Goal: Task Accomplishment & Management: Use online tool/utility

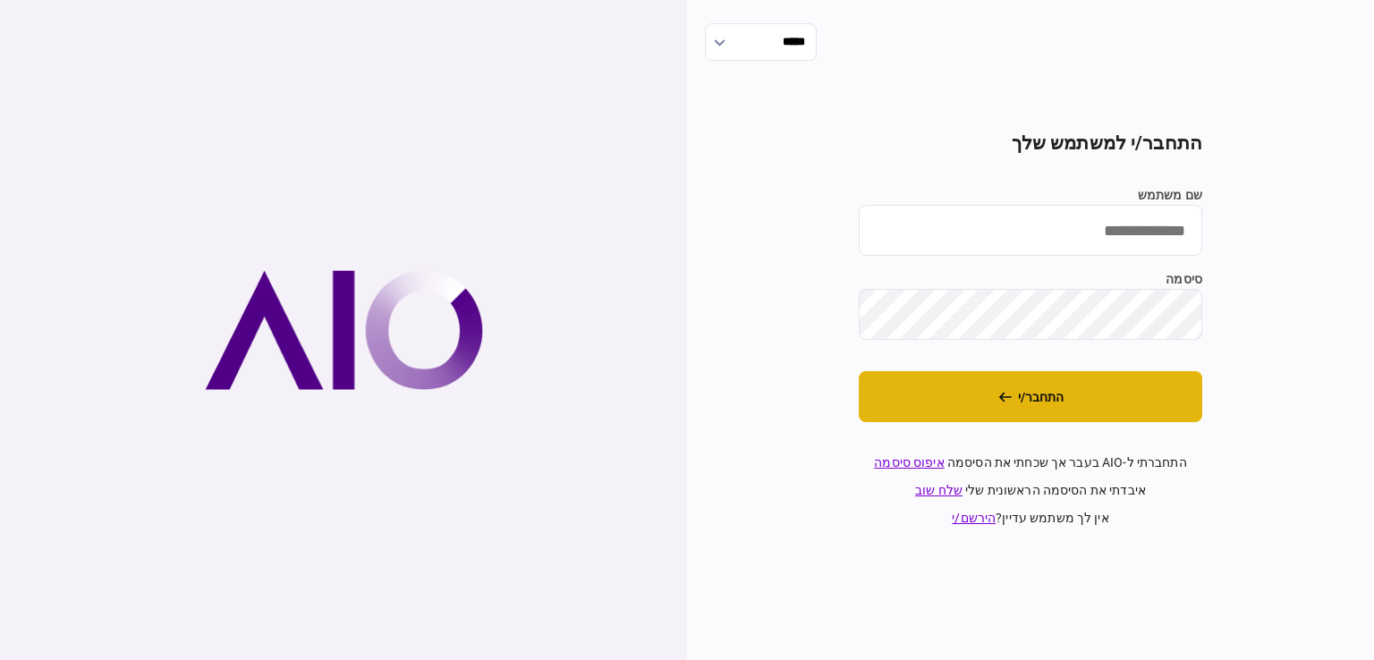
click at [968, 409] on button "התחבר/י" at bounding box center [1031, 396] width 344 height 51
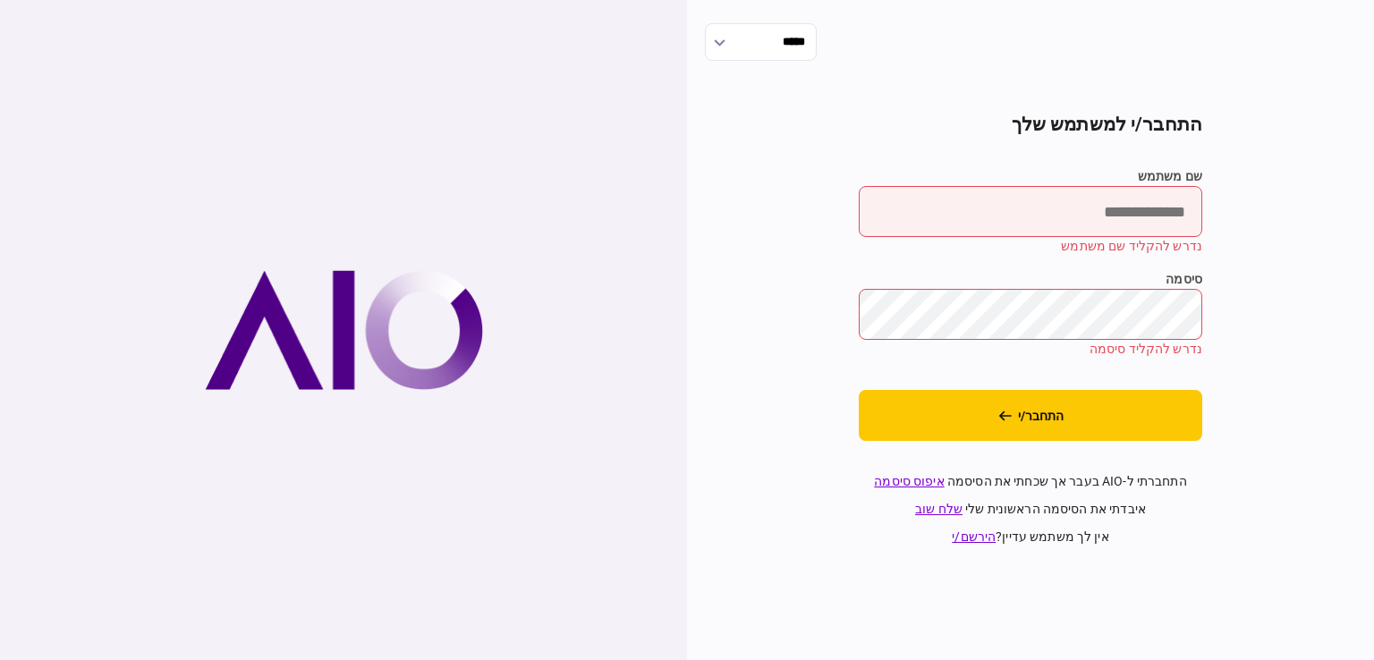
click at [1068, 203] on input "שם משתמש" at bounding box center [1031, 211] width 344 height 51
type input "*********"
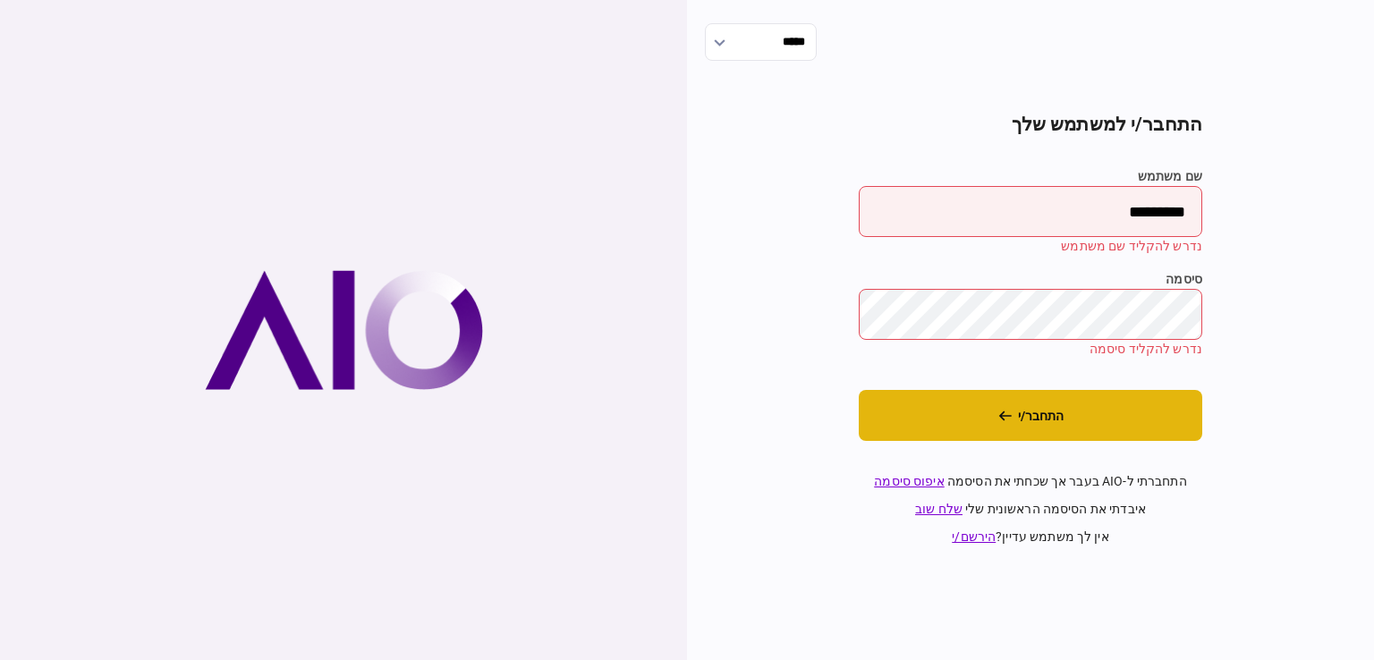
click at [1063, 433] on button "התחבר/י" at bounding box center [1031, 415] width 344 height 51
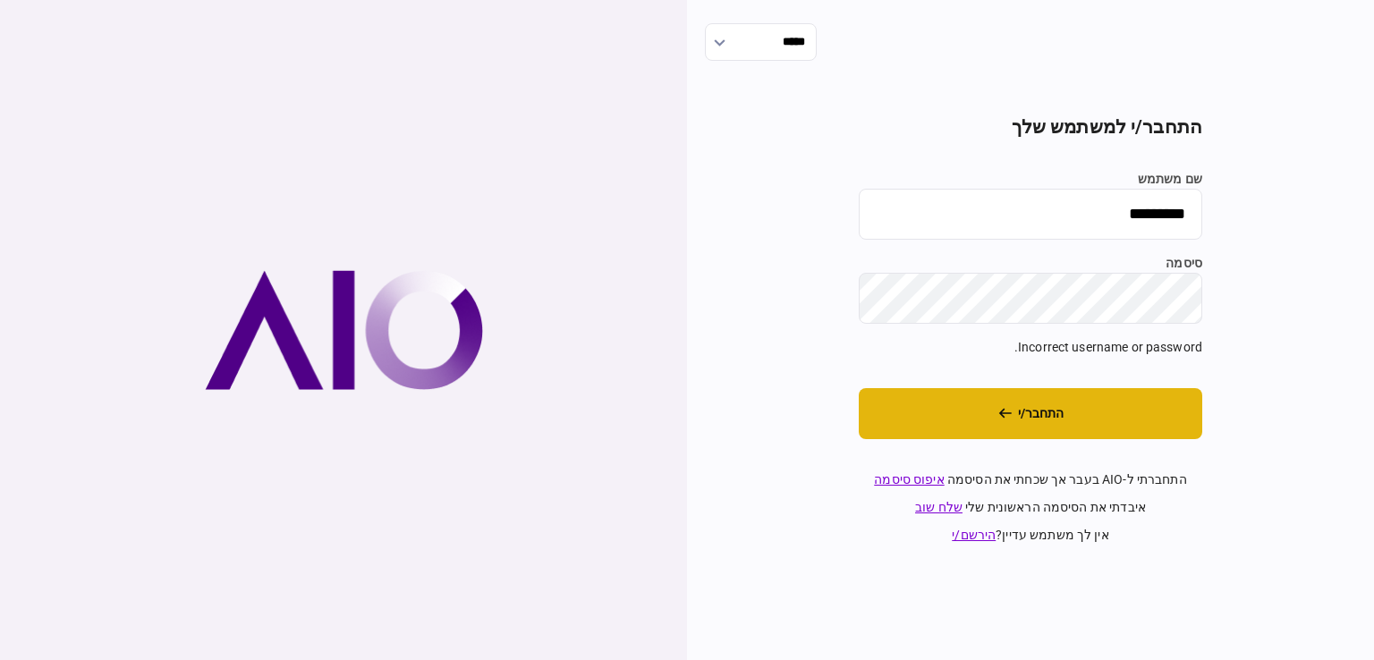
click at [1068, 420] on button "התחבר/י" at bounding box center [1031, 413] width 344 height 51
click at [1088, 427] on button "התחבר/י" at bounding box center [1031, 413] width 344 height 51
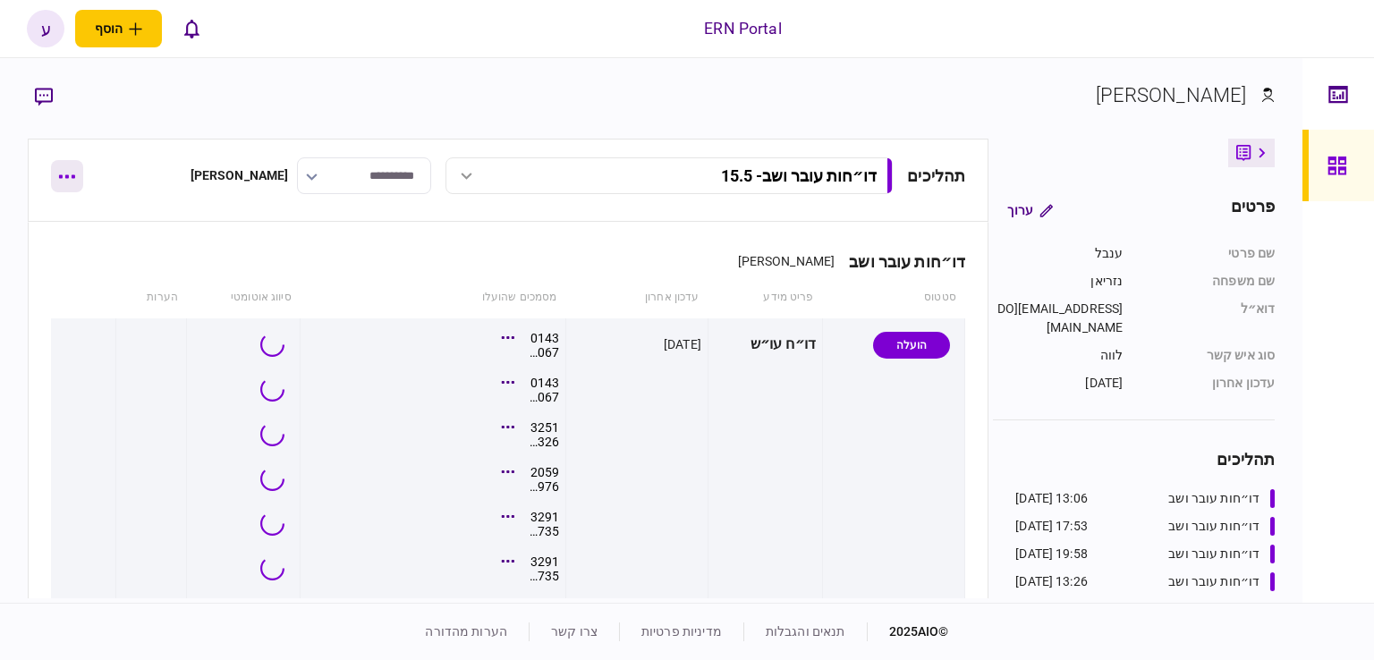
click at [73, 177] on button "button" at bounding box center [67, 176] width 32 height 32
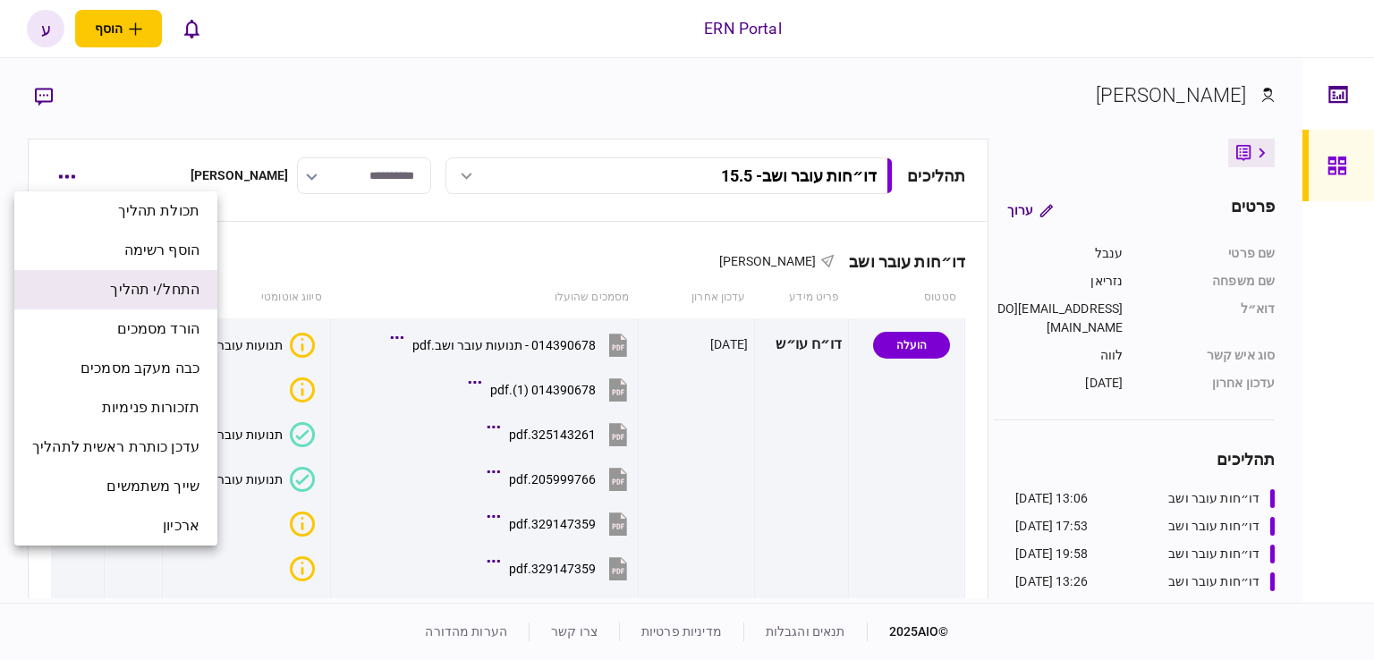
click at [173, 283] on span "התחל/י תהליך" at bounding box center [154, 289] width 89 height 21
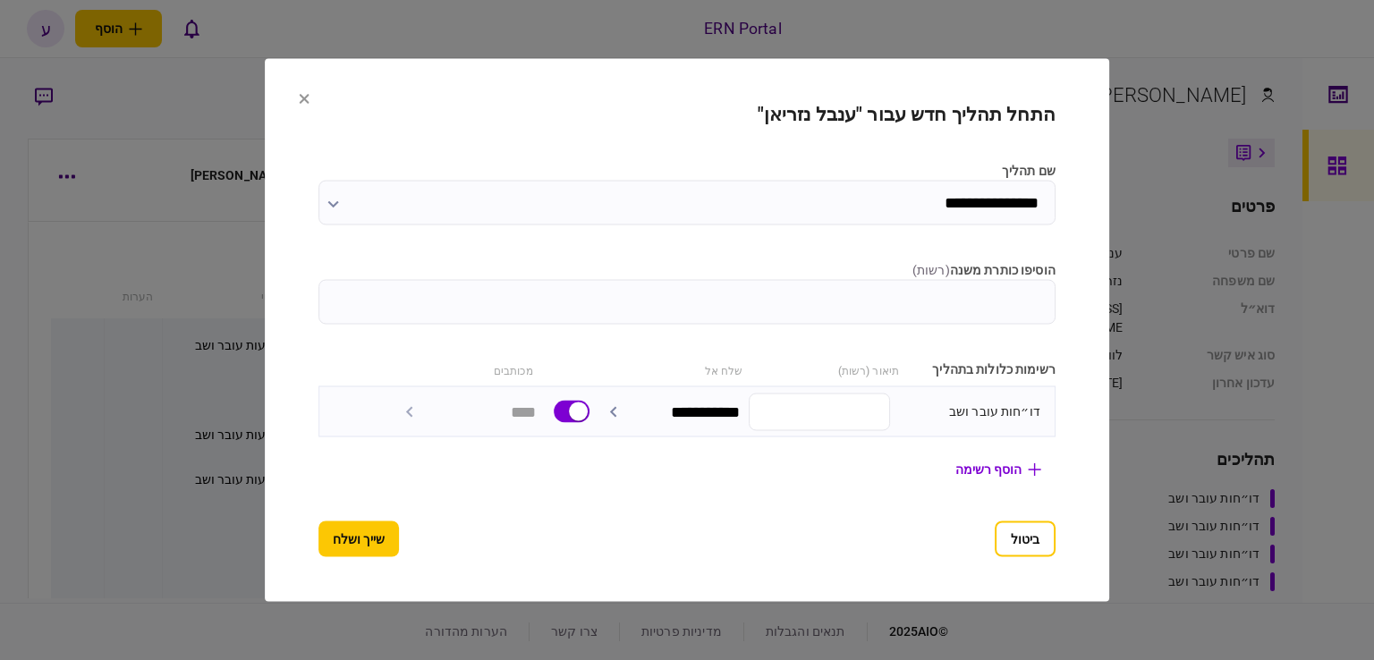
click at [795, 263] on label "הוסיפו כותרת משנה ( רשות )" at bounding box center [687, 270] width 737 height 19
click at [795, 280] on input "הוסיפו כותרת משנה ( רשות )" at bounding box center [687, 302] width 737 height 45
click at [801, 280] on input "הוסיפו כותרת משנה ( רשות )" at bounding box center [687, 302] width 737 height 45
type input "****"
click at [319, 537] on button "שייך ושלח" at bounding box center [359, 540] width 81 height 36
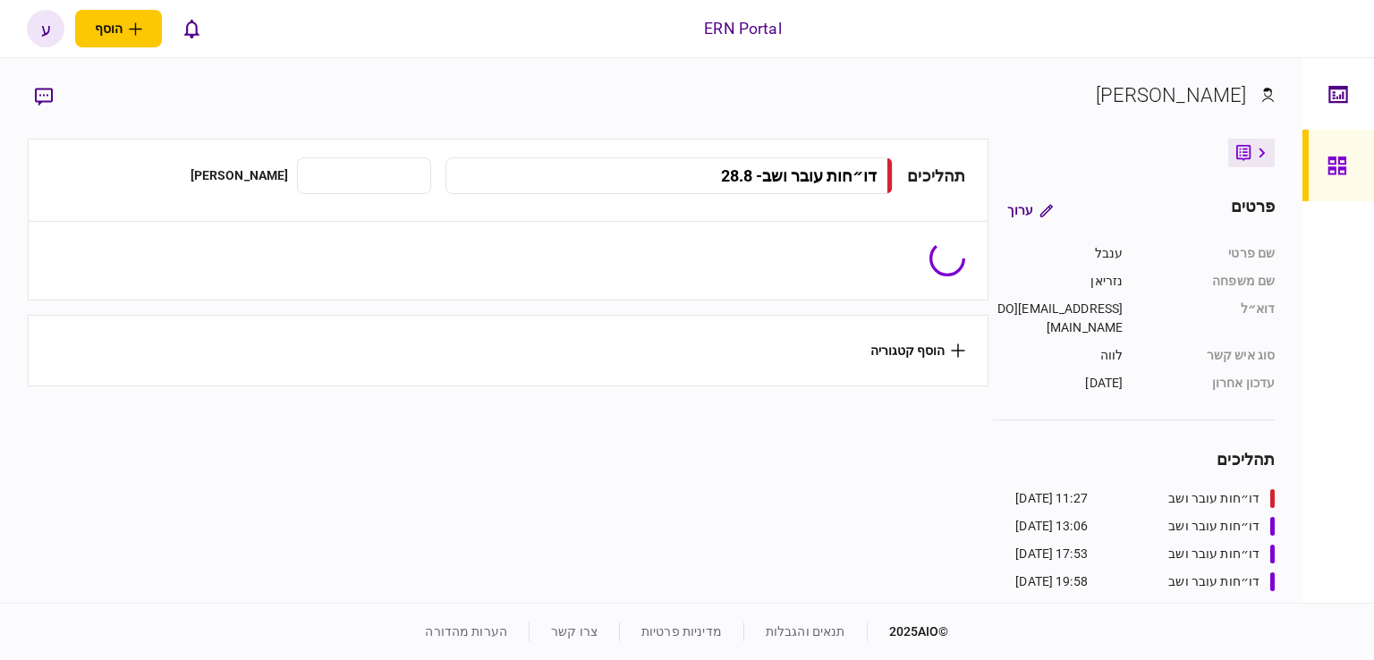
type input "**********"
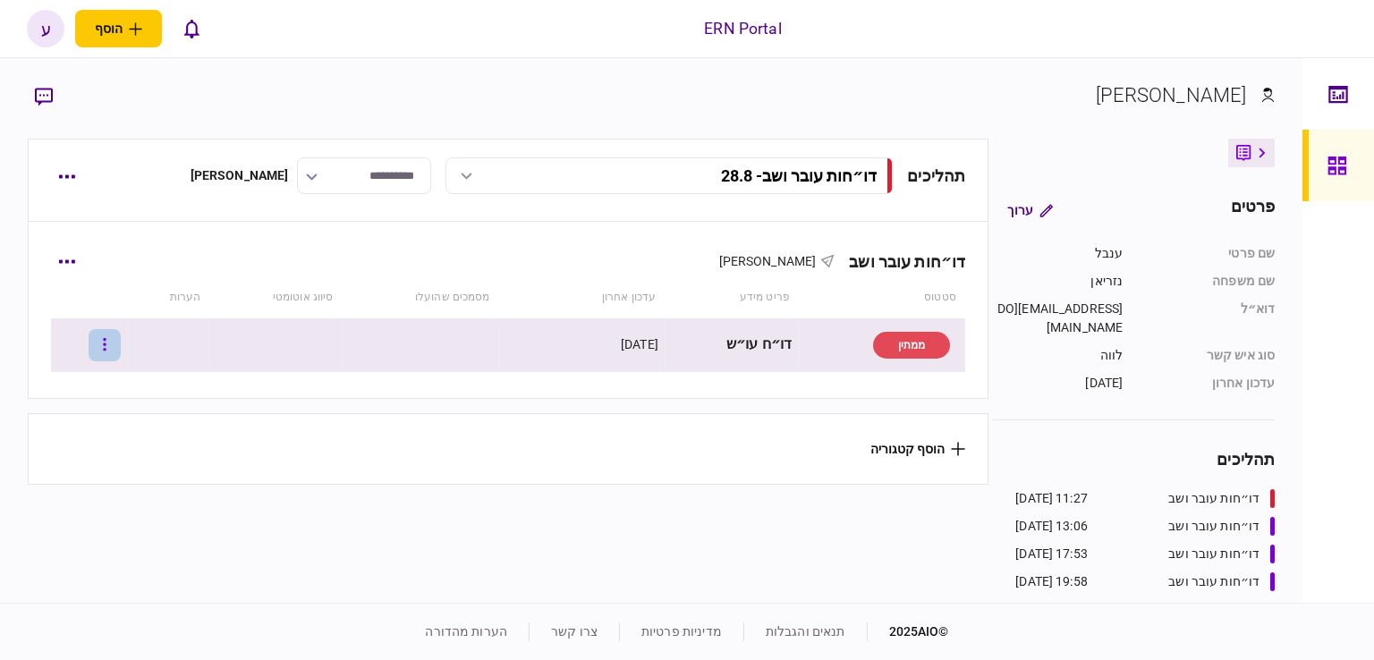
click at [121, 348] on button "button" at bounding box center [105, 345] width 32 height 32
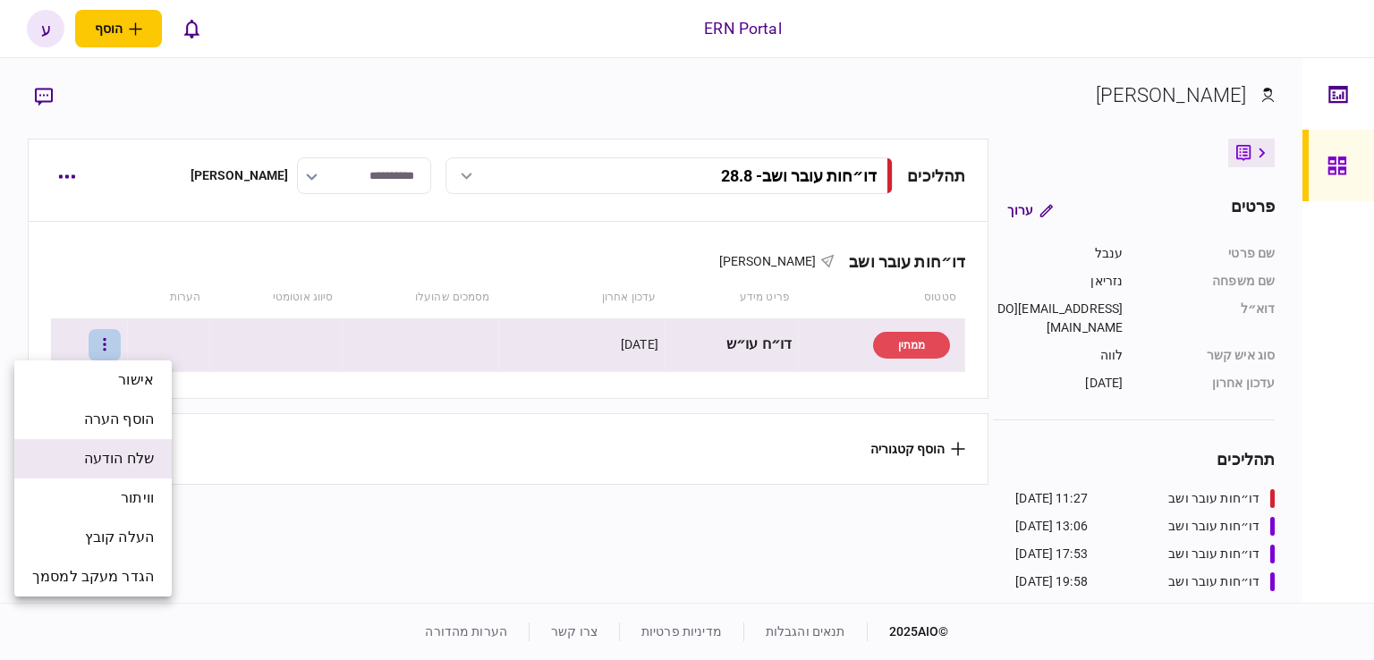
click at [148, 455] on span "שלח הודעה" at bounding box center [119, 458] width 70 height 21
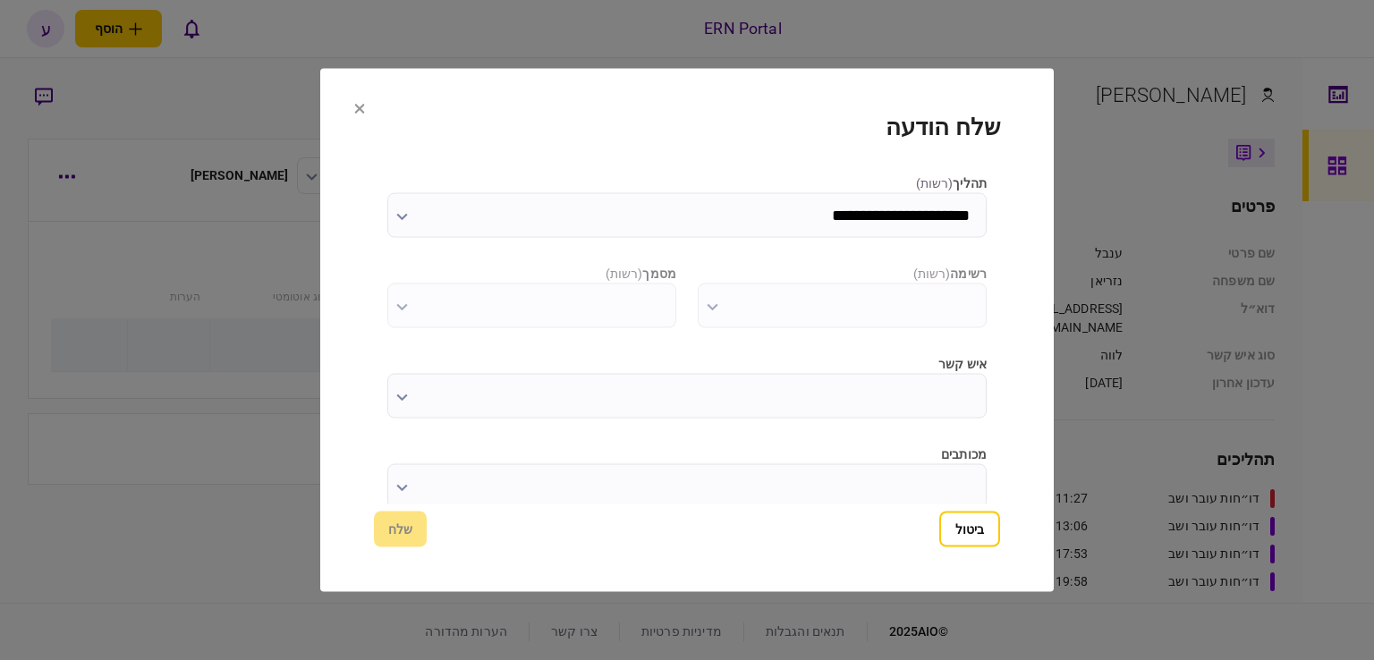
type input "**********"
type input "*********"
type input "**********"
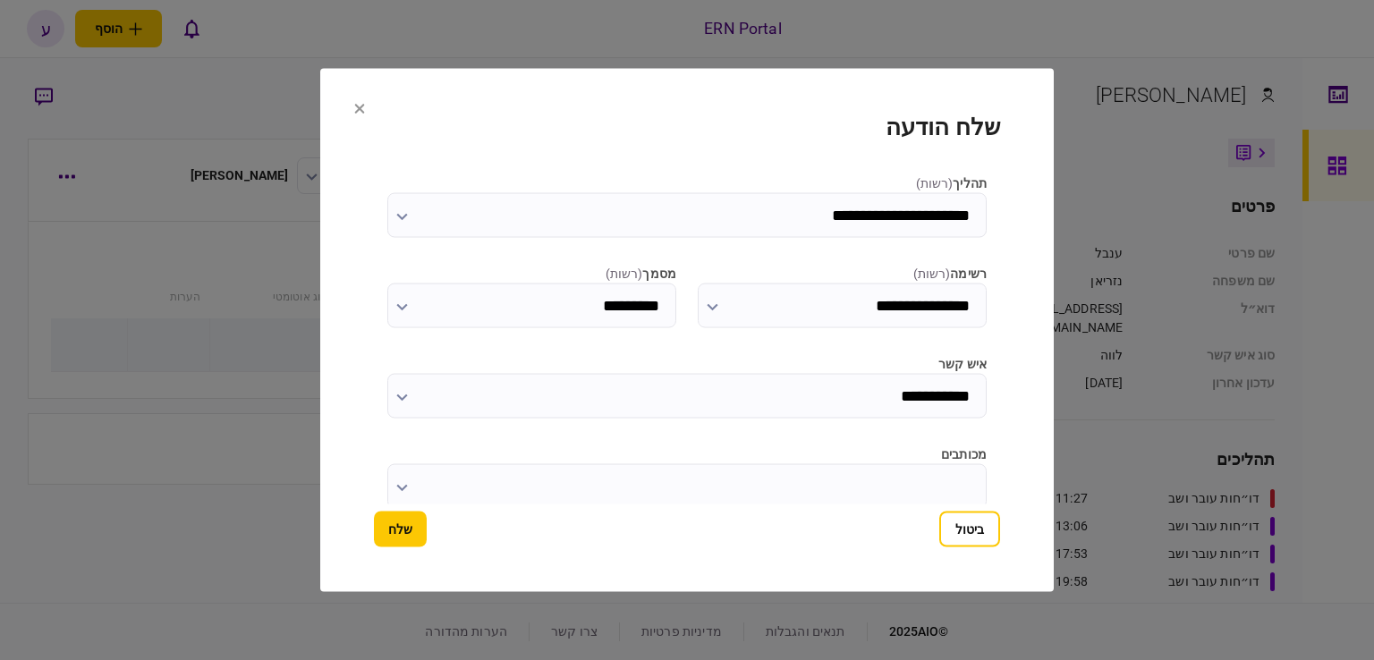
click at [354, 104] on icon at bounding box center [359, 109] width 11 height 11
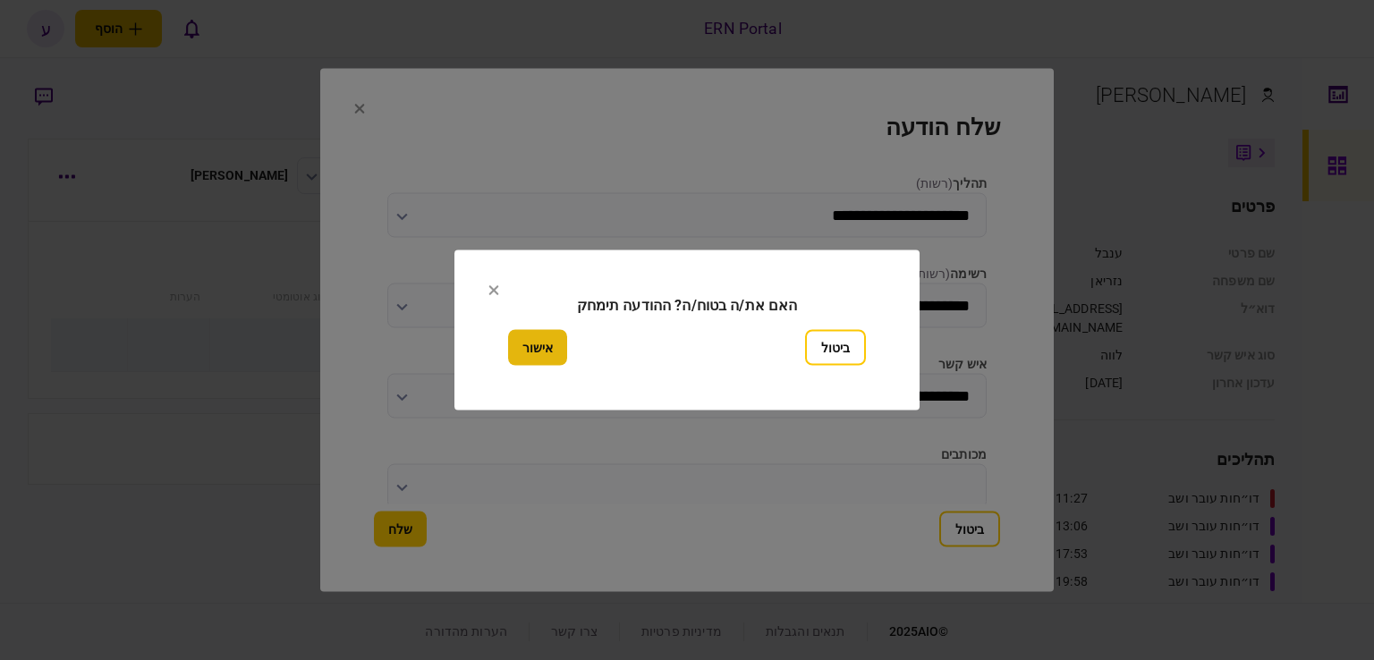
click at [544, 353] on button "אישור" at bounding box center [537, 348] width 59 height 36
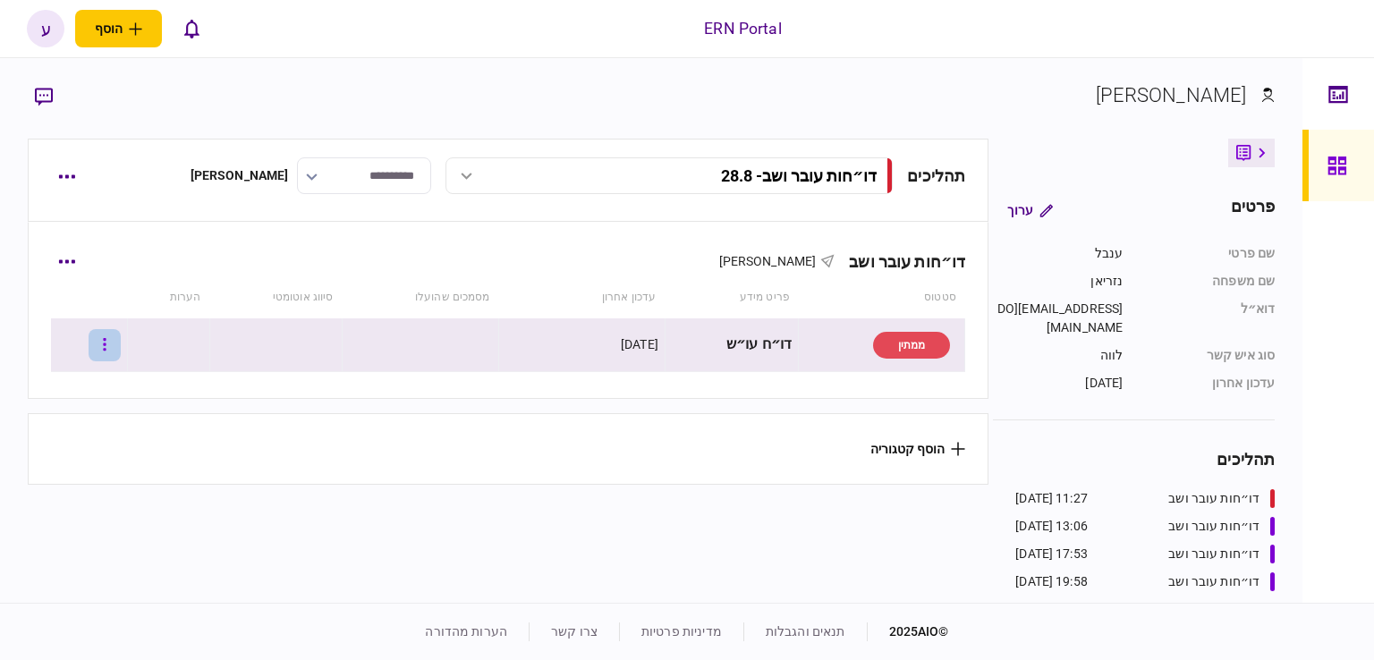
click at [106, 345] on icon "button" at bounding box center [105, 344] width 4 height 17
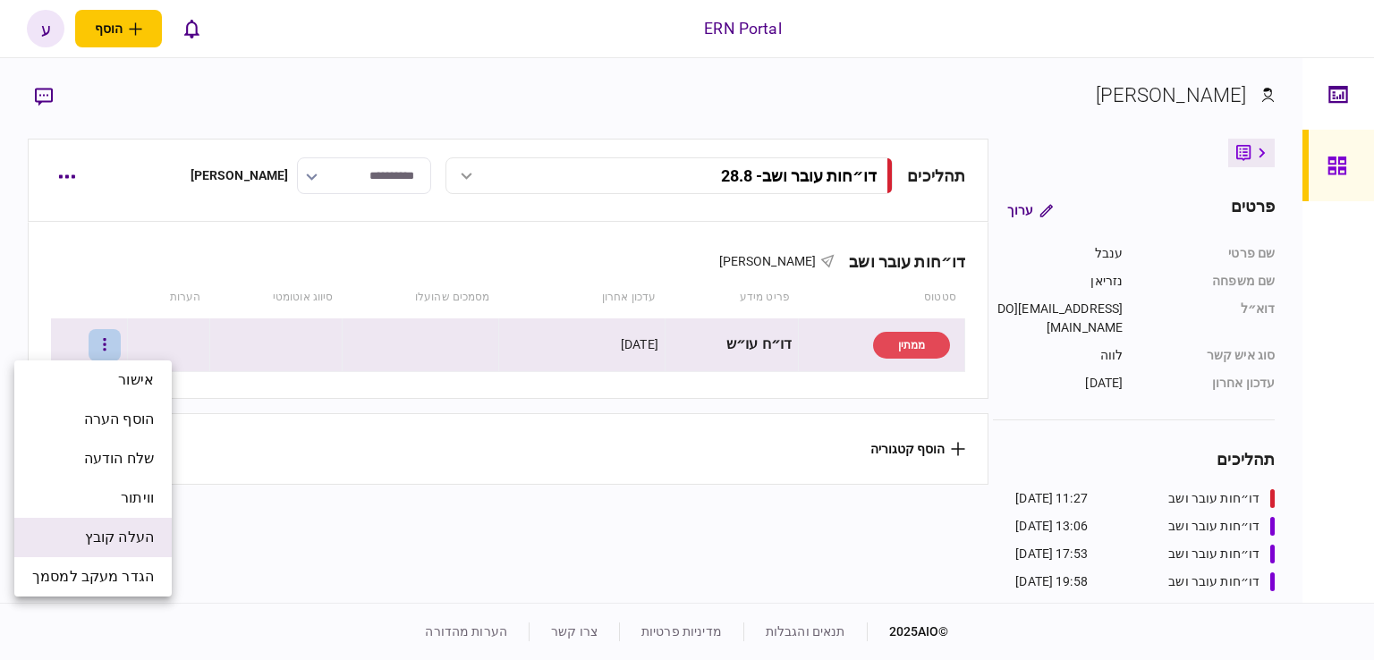
click at [133, 530] on span "העלה קובץ" at bounding box center [119, 537] width 69 height 21
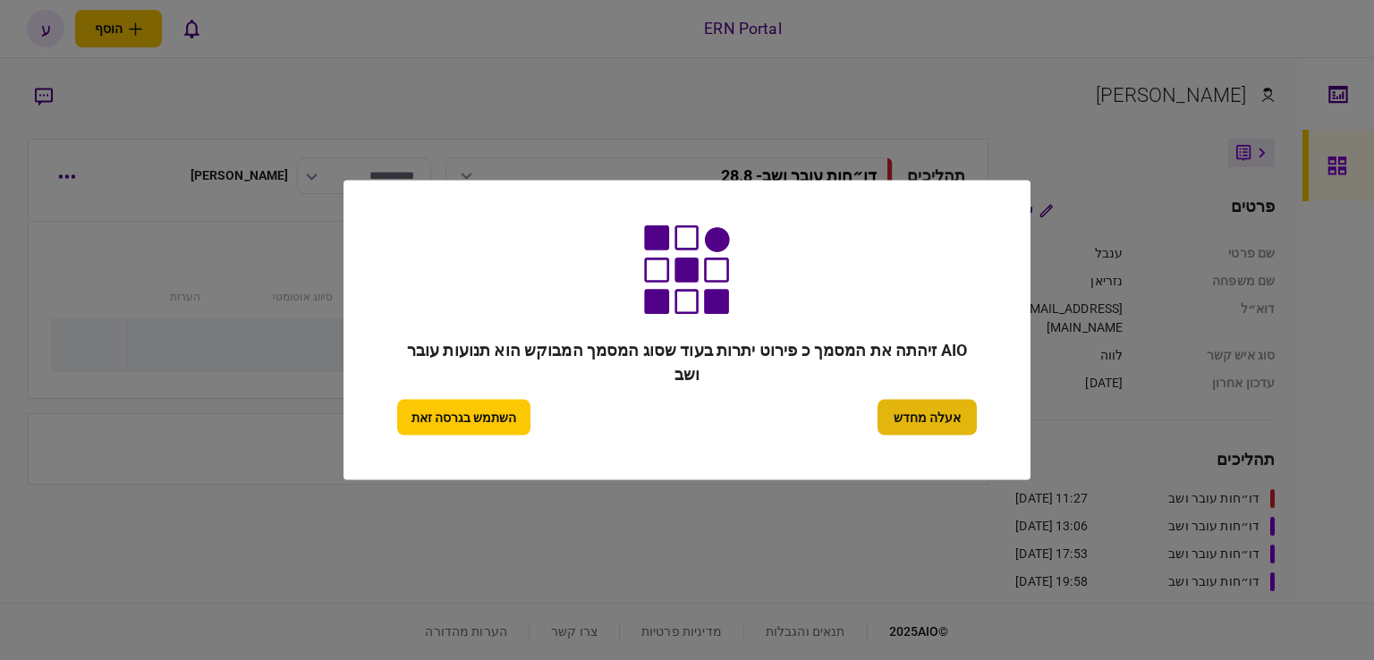
click at [909, 426] on button "אעלה מחדש" at bounding box center [927, 418] width 99 height 36
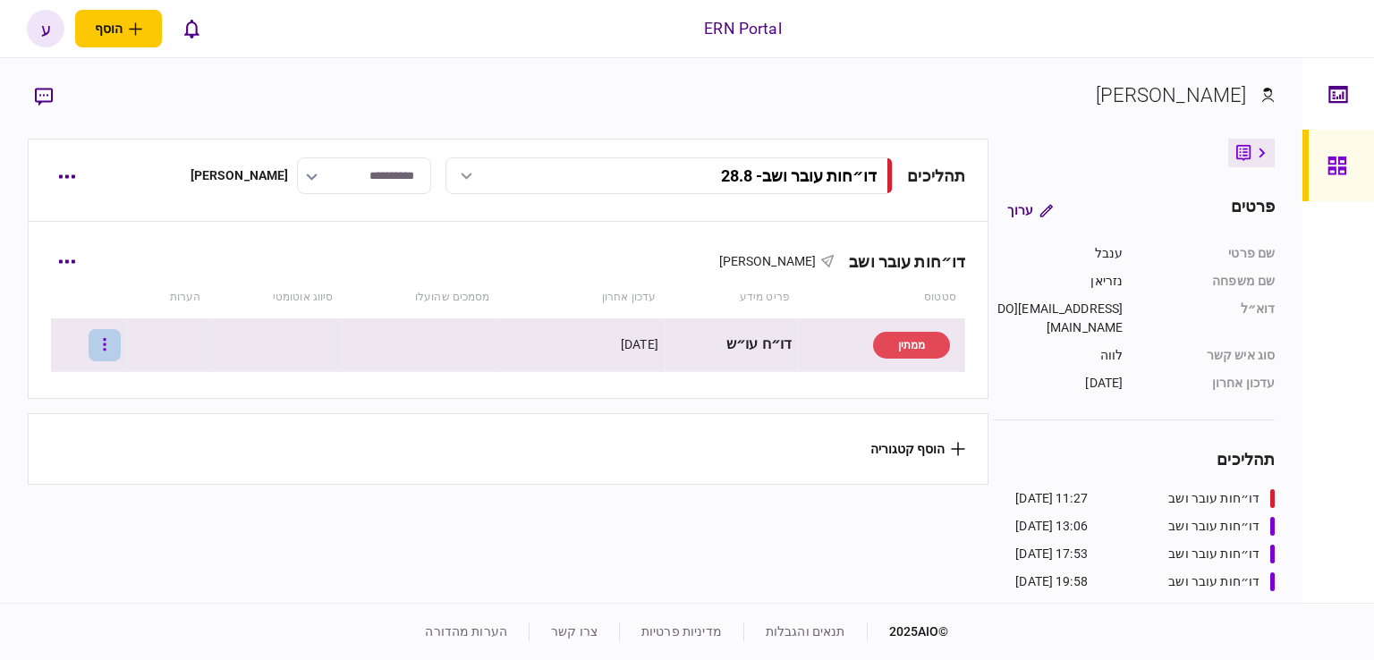
click at [121, 340] on button "button" at bounding box center [105, 345] width 32 height 32
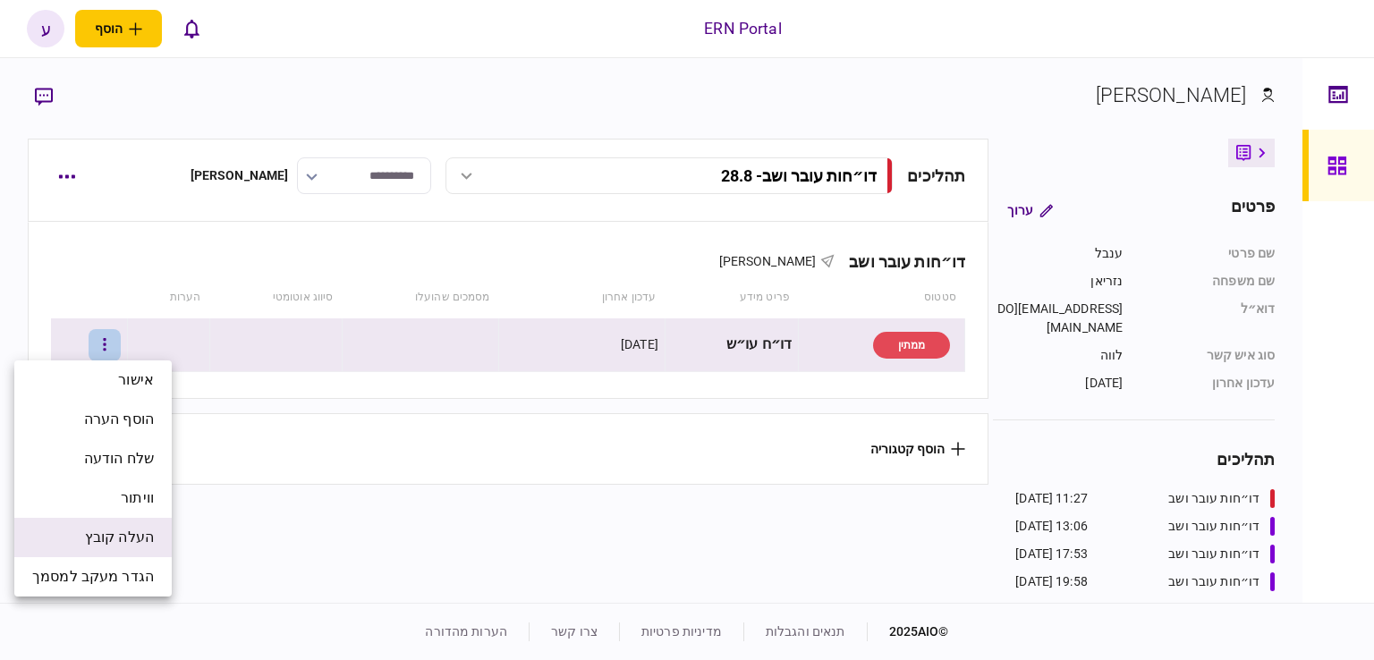
click at [135, 527] on span "העלה קובץ" at bounding box center [119, 537] width 69 height 21
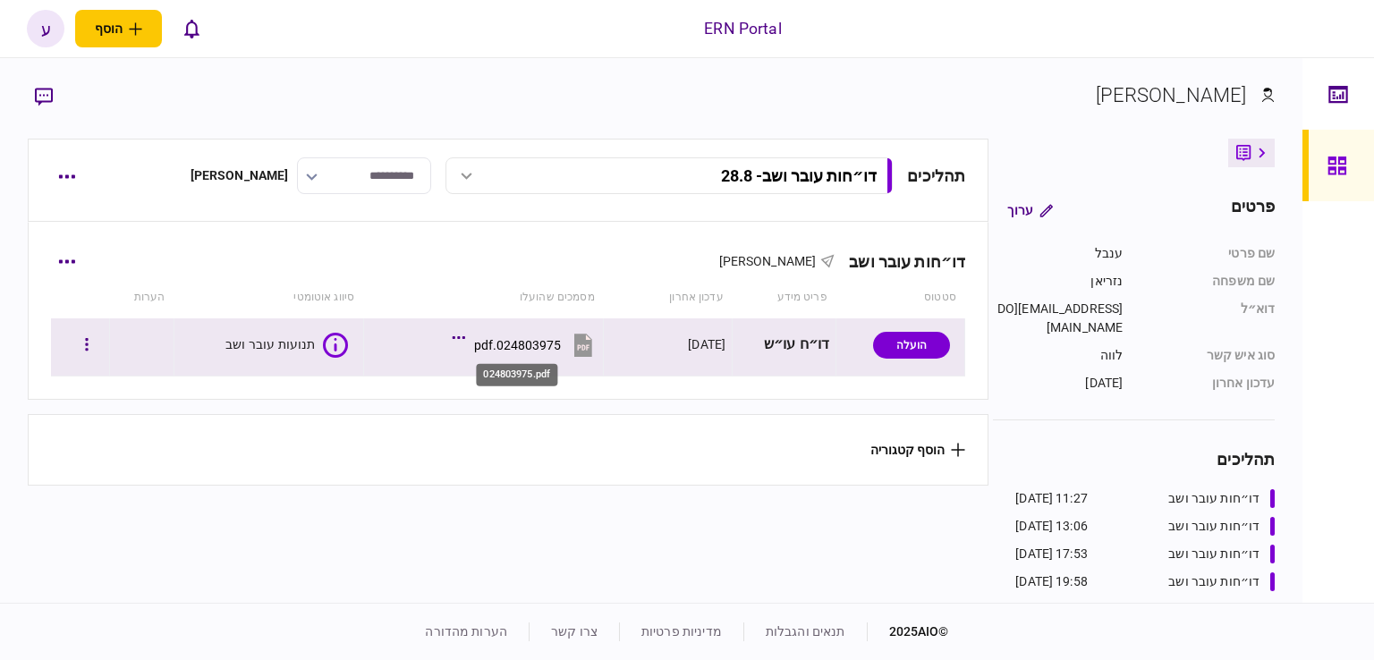
click at [532, 342] on div "024803975.pdf" at bounding box center [517, 345] width 87 height 14
click at [283, 351] on div "תנועות עובר ושב" at bounding box center [269, 345] width 88 height 14
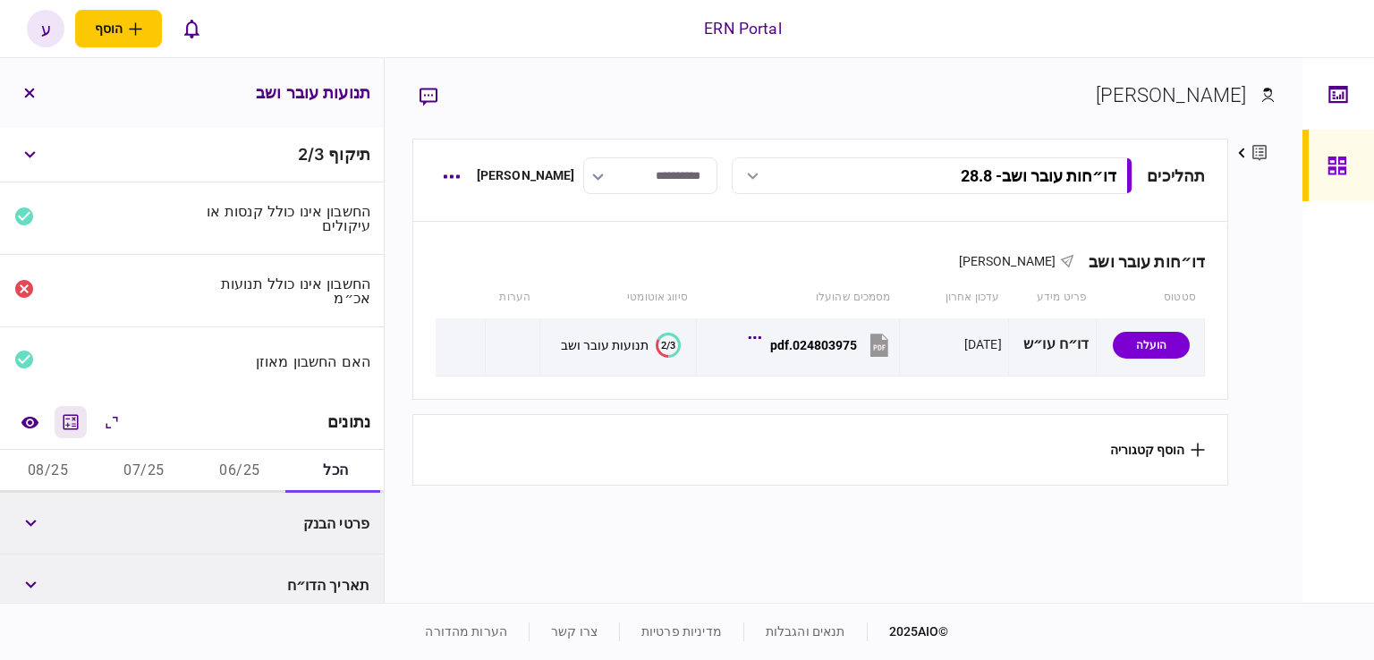
click at [72, 424] on icon "מחשבון" at bounding box center [70, 422] width 21 height 21
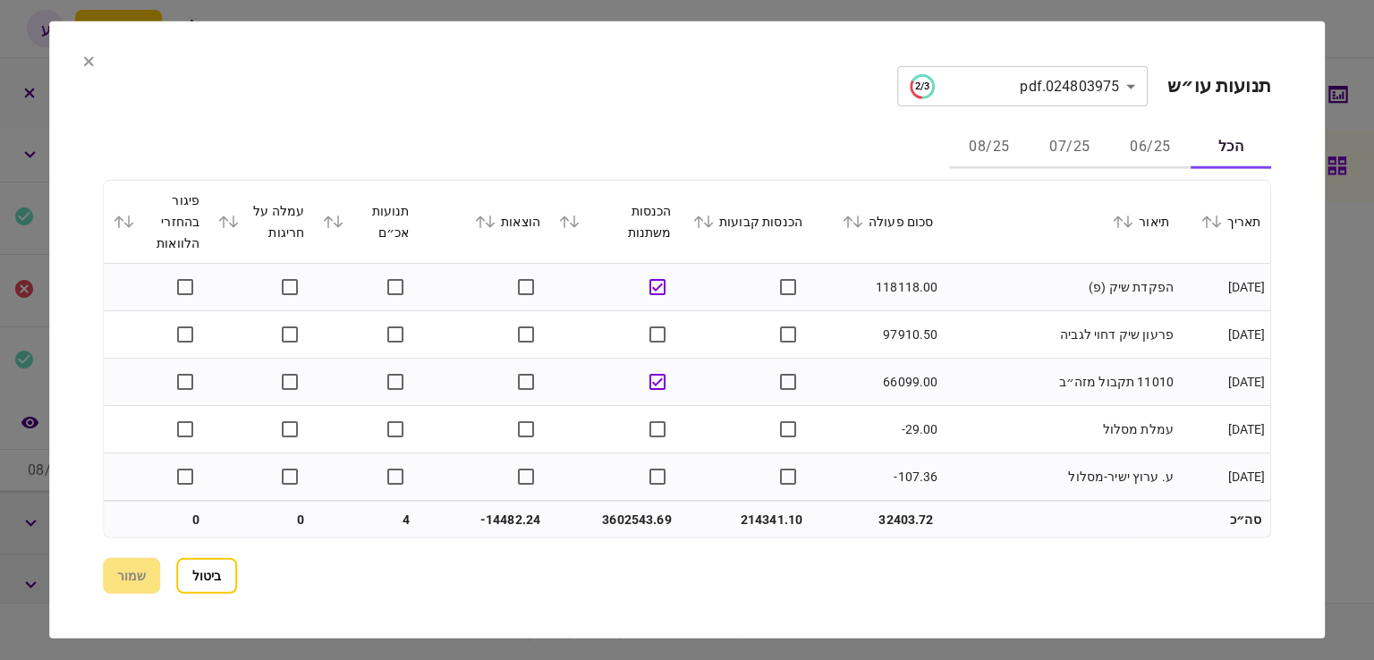
click at [1141, 145] on button "06/25" at bounding box center [1150, 147] width 81 height 43
click at [867, 225] on button at bounding box center [854, 222] width 25 height 11
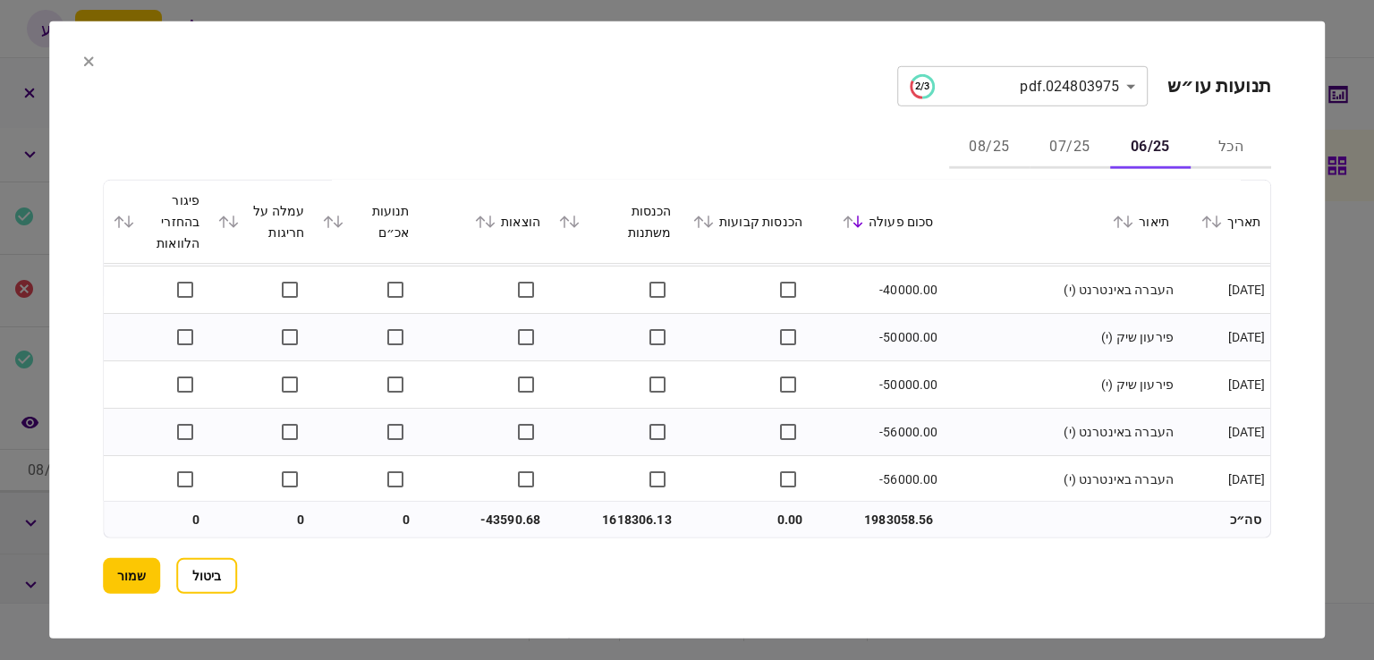
scroll to position [7159, 0]
click at [1071, 144] on button "07/25" at bounding box center [1070, 147] width 81 height 43
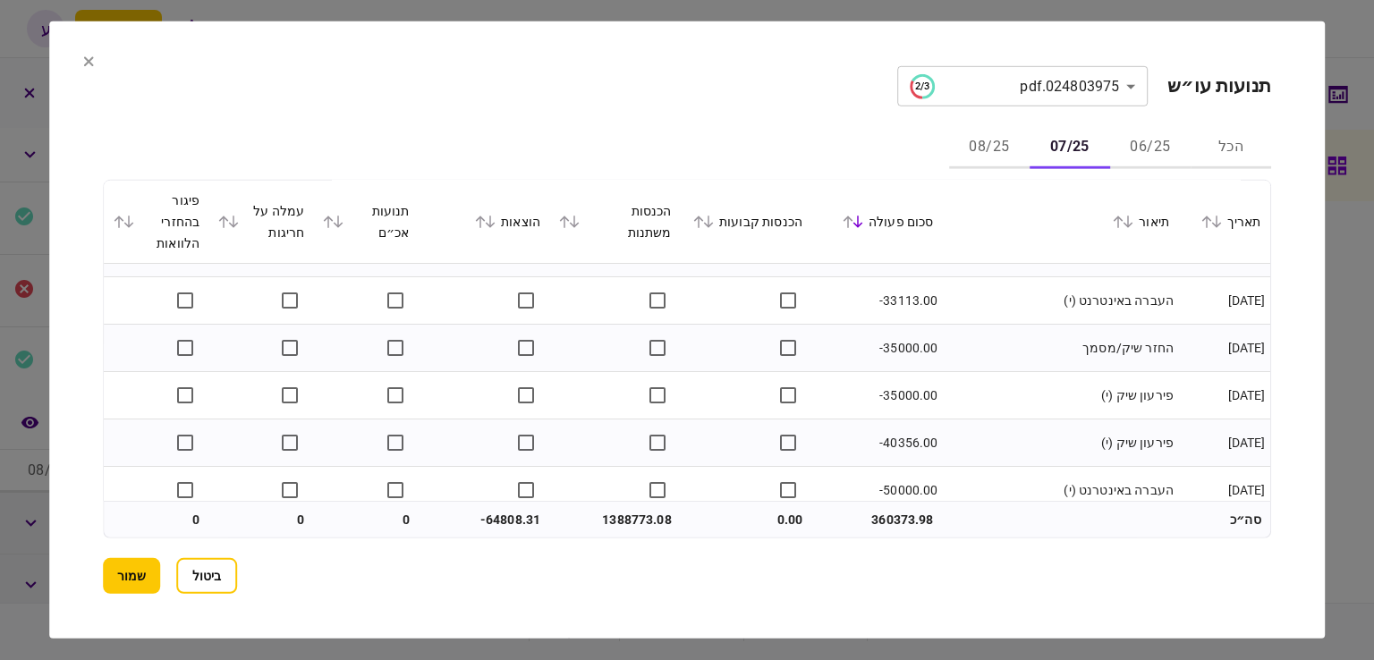
scroll to position [7349, 0]
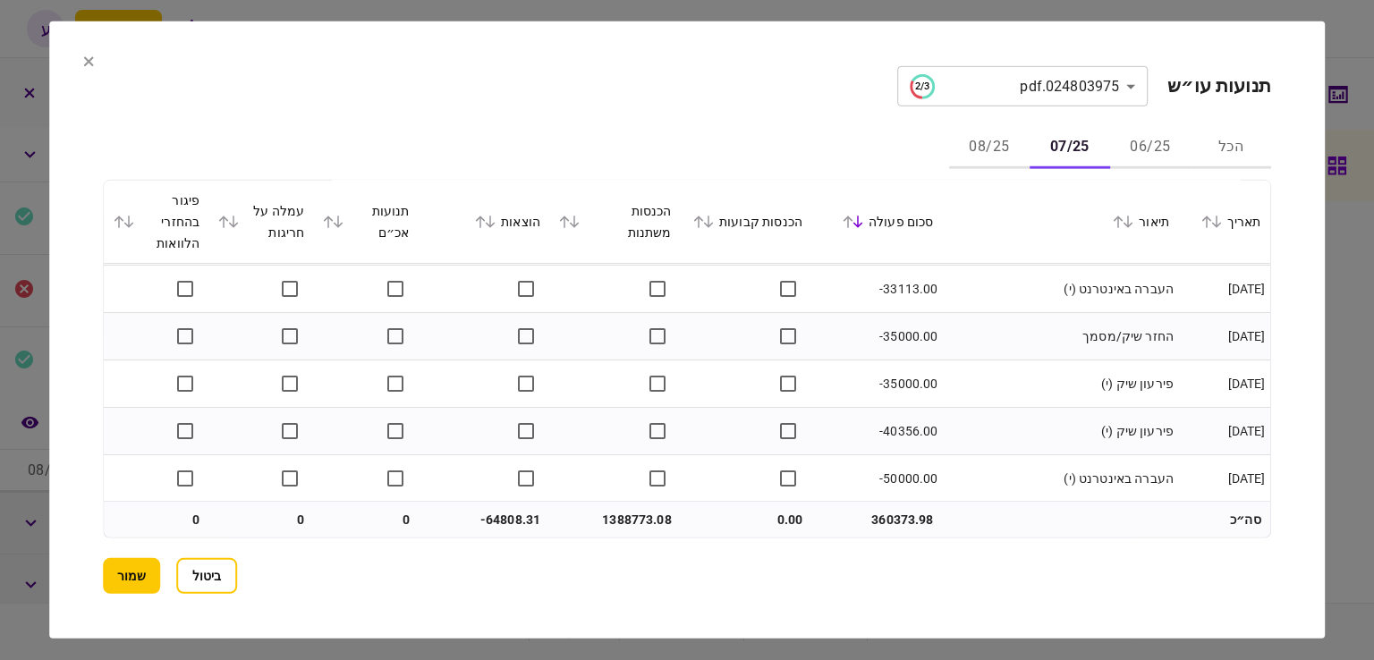
click at [988, 160] on button "08/25" at bounding box center [989, 147] width 81 height 43
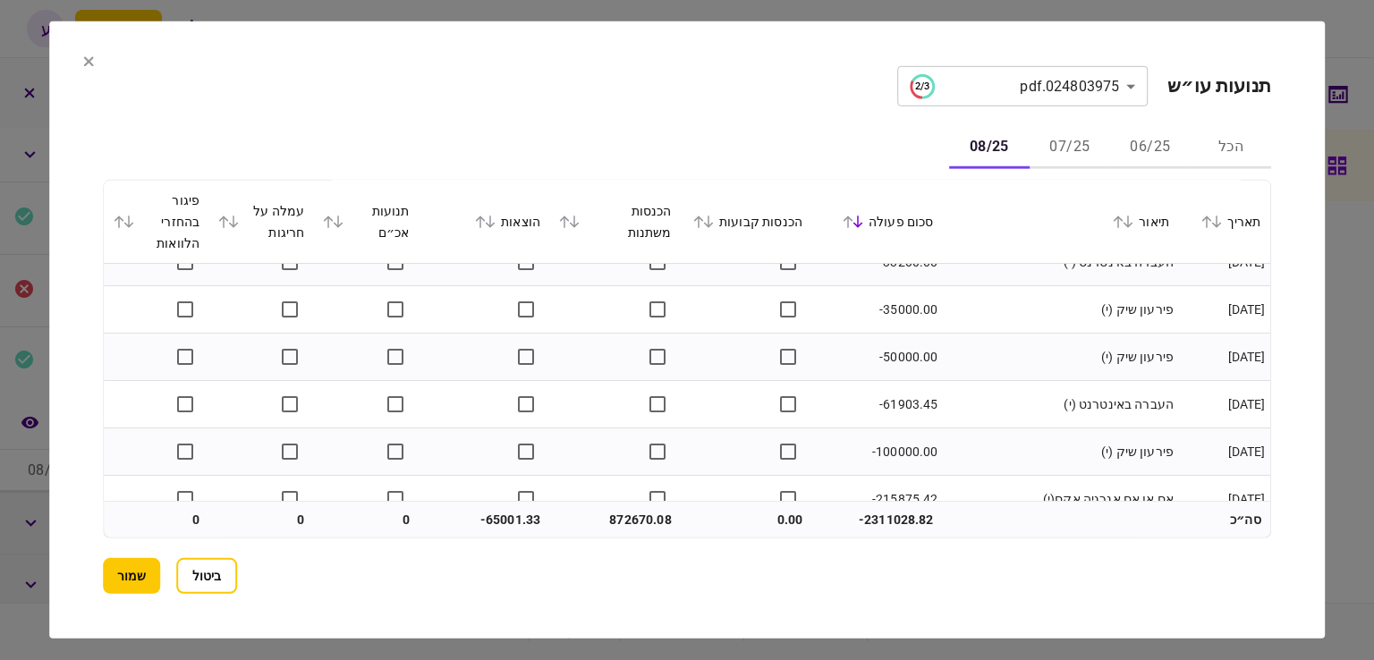
scroll to position [5926, 0]
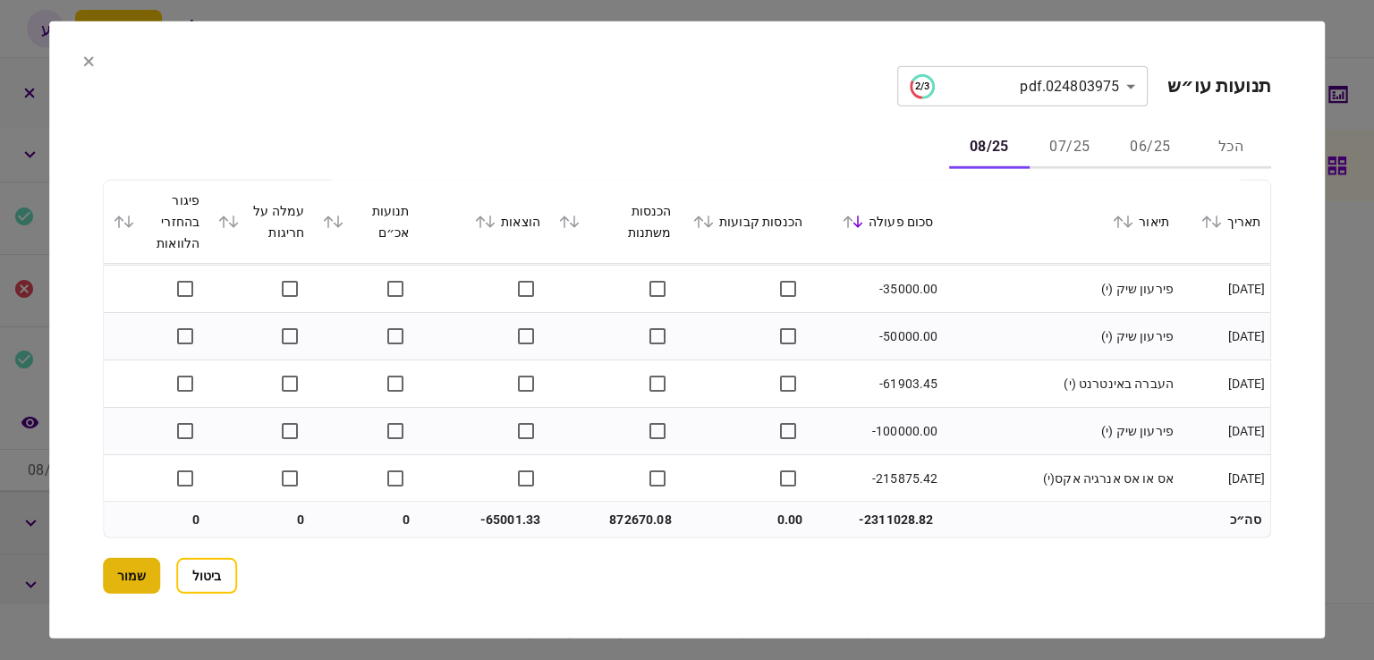
click at [138, 573] on button "שמור" at bounding box center [131, 576] width 57 height 36
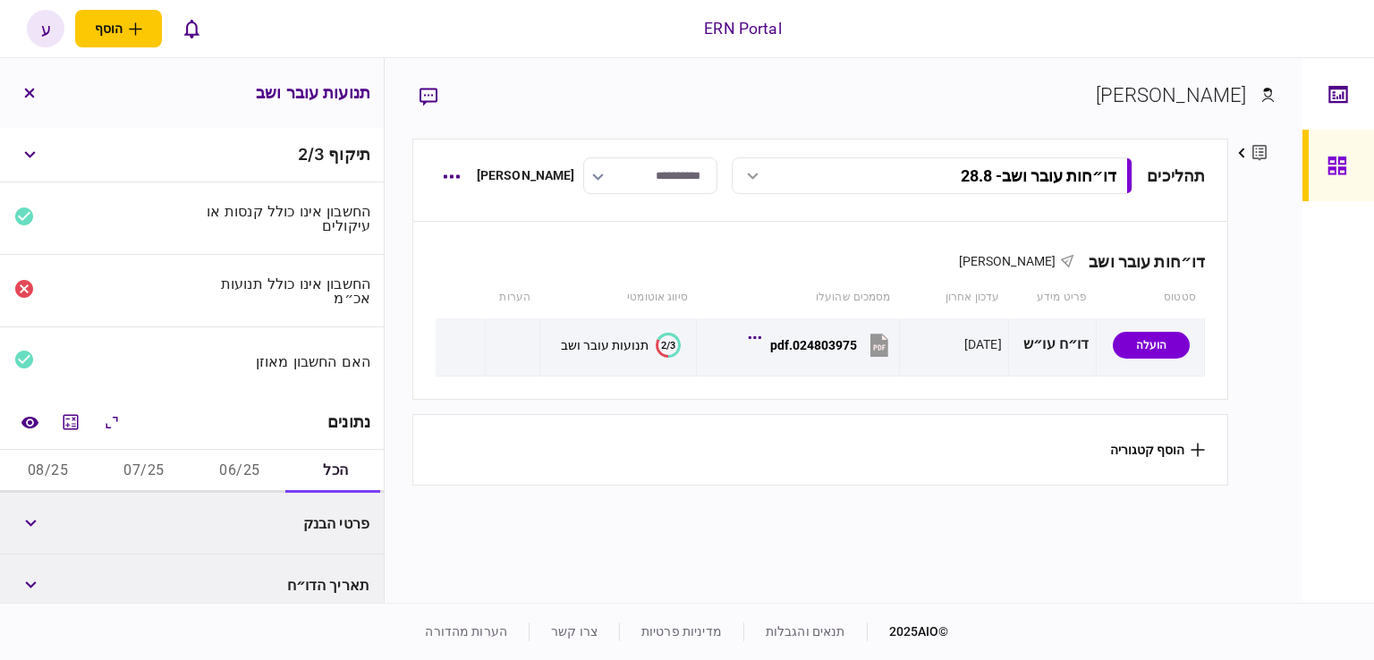
drag, startPoint x: 1277, startPoint y: 280, endPoint x: 1246, endPoint y: 287, distance: 31.3
click at [1277, 282] on div "[PERSON_NAME] פרטים ערוך שם פרטי [PERSON_NAME] שם משפחה [PERSON_NAME] דוא״ל [EM…" at bounding box center [844, 330] width 918 height 545
click at [240, 471] on button "06/25" at bounding box center [240, 471] width 96 height 43
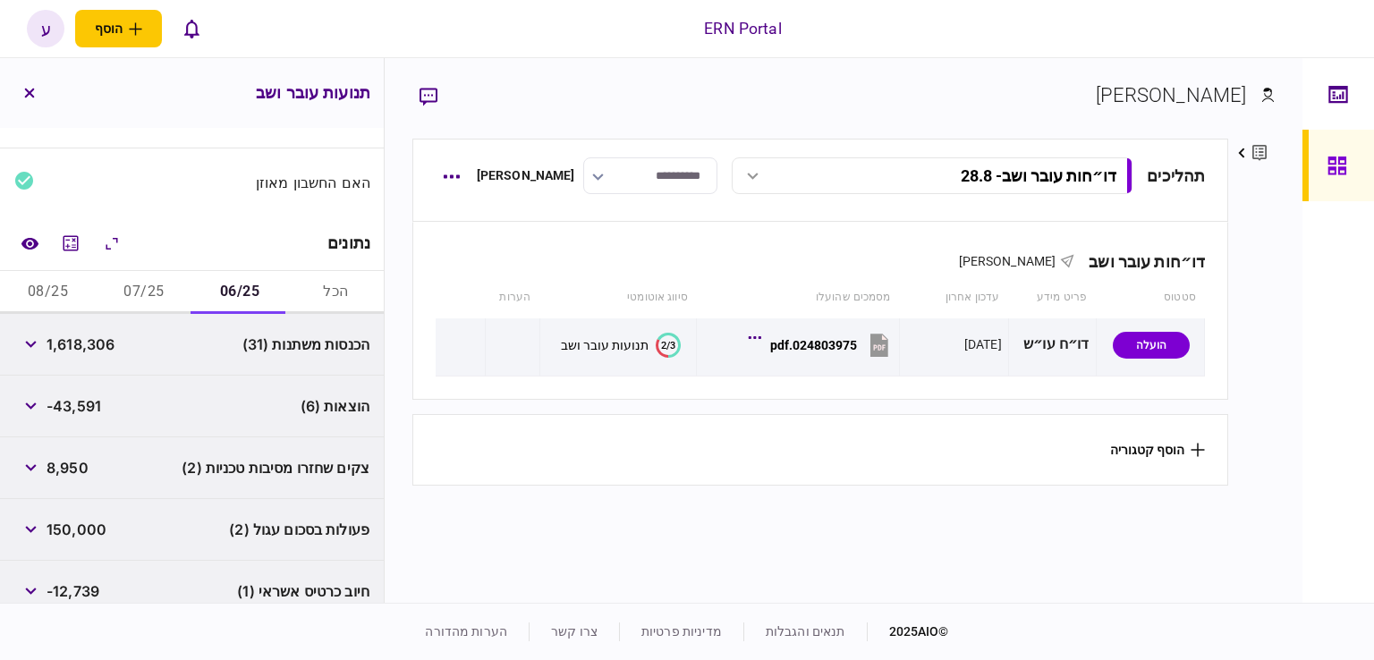
scroll to position [321, 0]
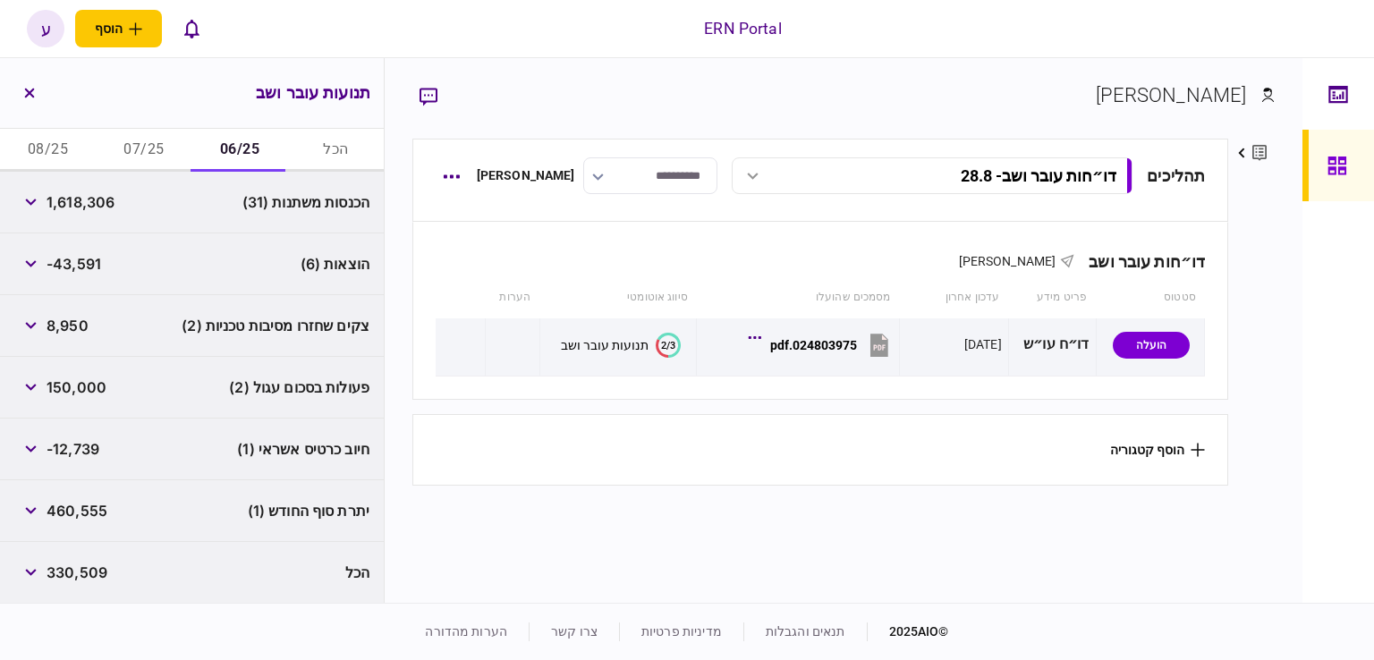
click at [93, 206] on span "1,618,306" at bounding box center [81, 201] width 68 height 21
copy span "1,618,306"
click at [118, 295] on div "צקים שחזרו מסיבות טכניות (2) 8,950" at bounding box center [192, 326] width 384 height 62
click at [80, 262] on span "-43,591" at bounding box center [74, 263] width 55 height 21
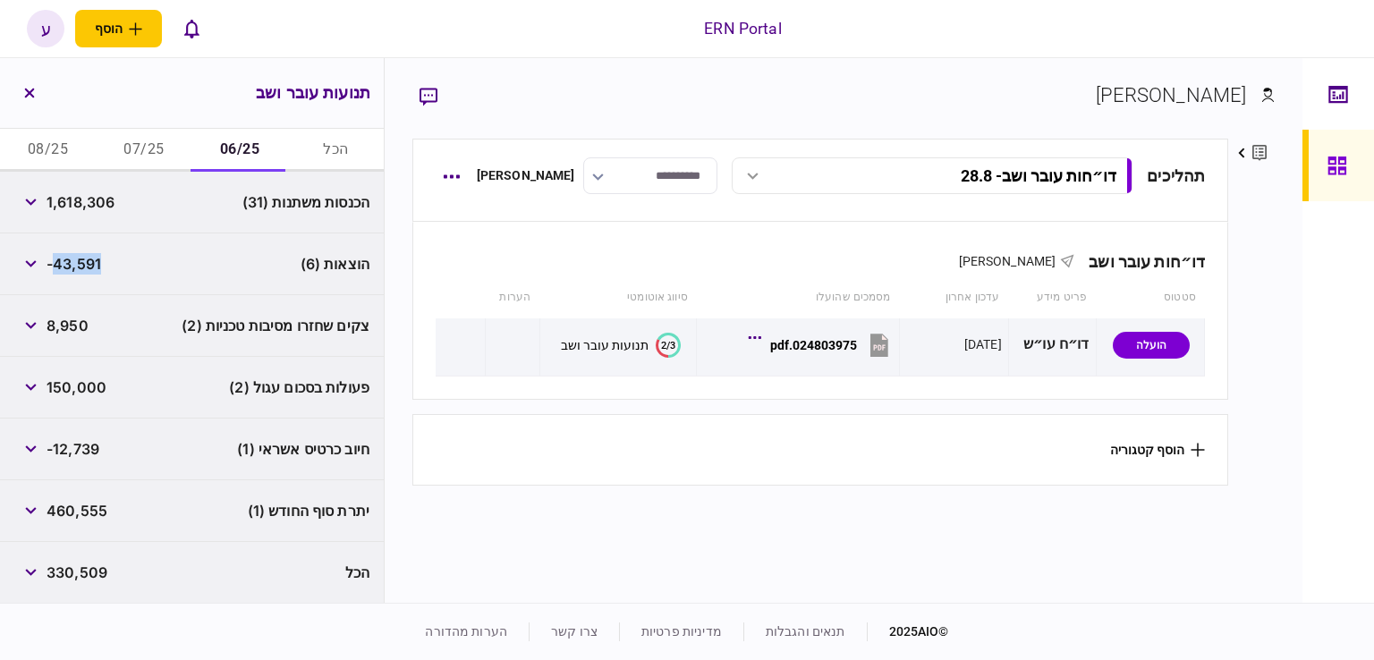
click at [80, 262] on span "-43,591" at bounding box center [74, 263] width 55 height 21
copy span "43,591"
click at [57, 365] on div "פעולות בסכום עגול (2) 150,000" at bounding box center [192, 388] width 384 height 62
click at [94, 509] on span "460,555" at bounding box center [77, 510] width 61 height 21
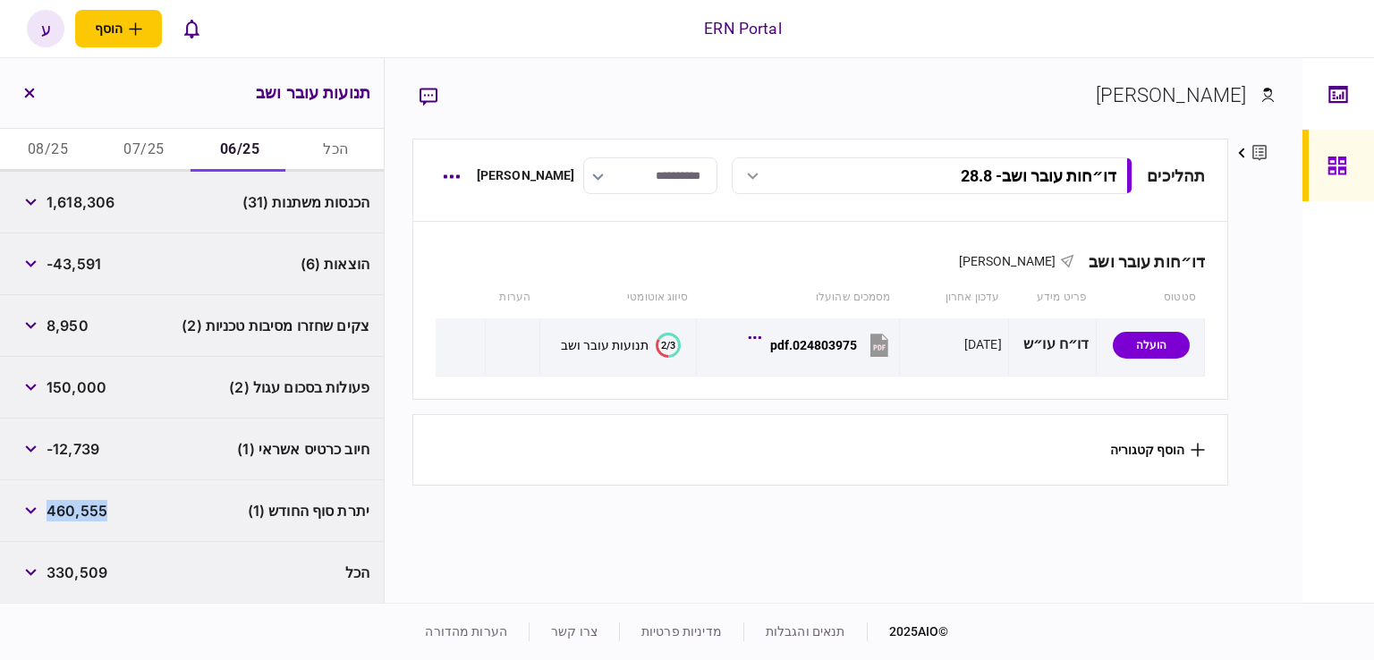
copy span "460,555"
click at [88, 266] on span "-43,591" at bounding box center [74, 263] width 55 height 21
click at [123, 155] on button "07/25" at bounding box center [144, 150] width 96 height 43
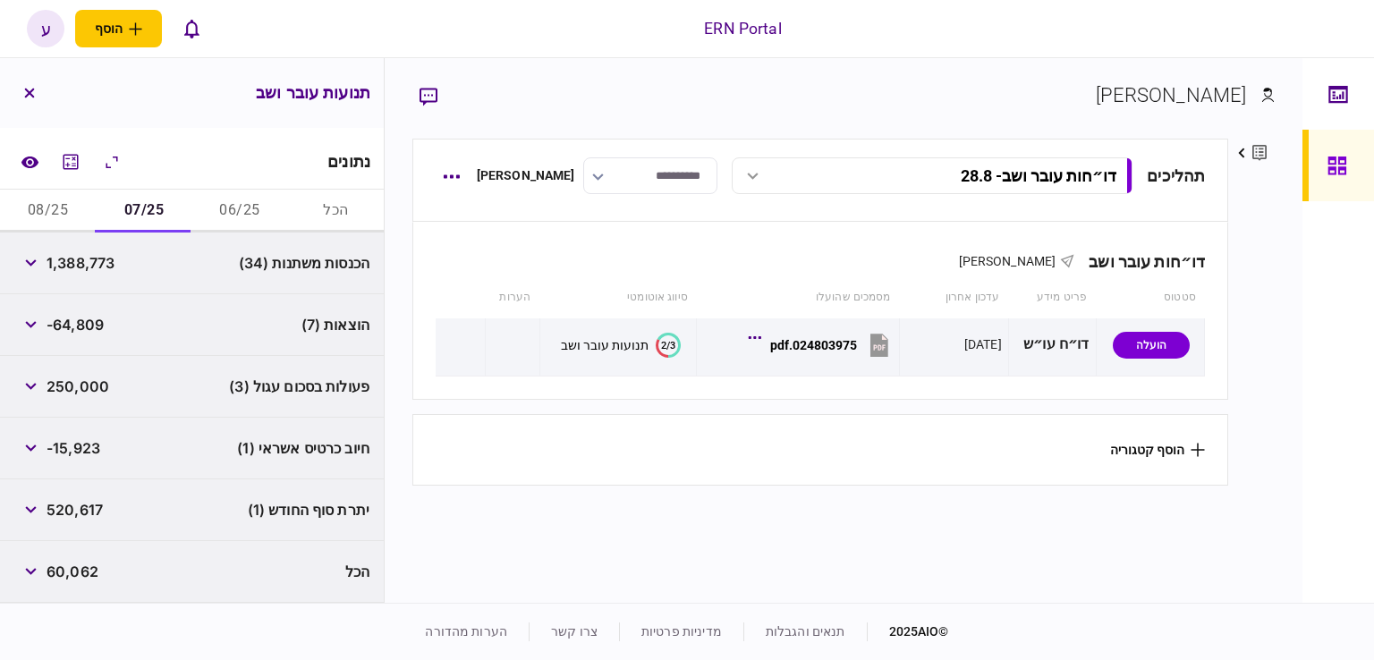
scroll to position [259, 0]
click at [89, 257] on span "1,388,773" at bounding box center [81, 263] width 68 height 21
copy span "1,388,773"
click at [95, 325] on span "-64,809" at bounding box center [75, 325] width 57 height 21
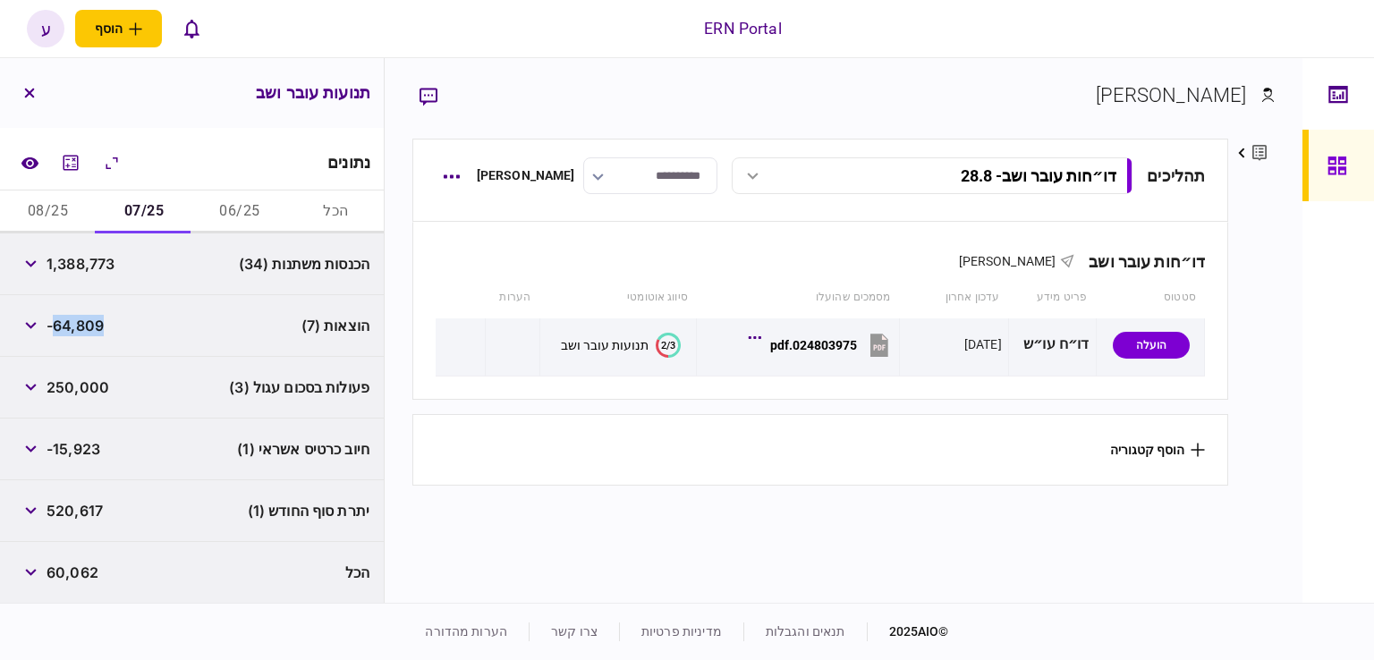
click at [95, 325] on span "-64,809" at bounding box center [75, 325] width 57 height 21
click at [86, 319] on span "-64,809" at bounding box center [75, 325] width 57 height 21
click at [104, 319] on span "-64,809" at bounding box center [75, 325] width 57 height 21
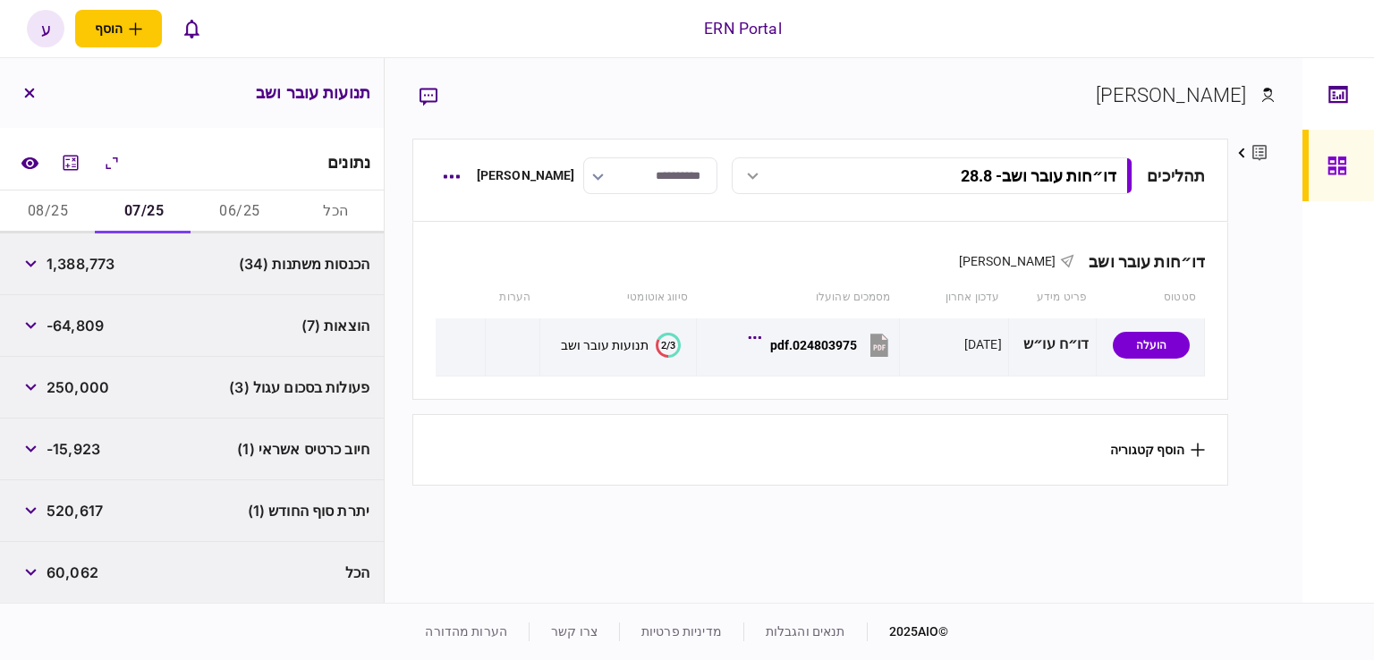
click at [207, 216] on button "06/25" at bounding box center [240, 212] width 96 height 43
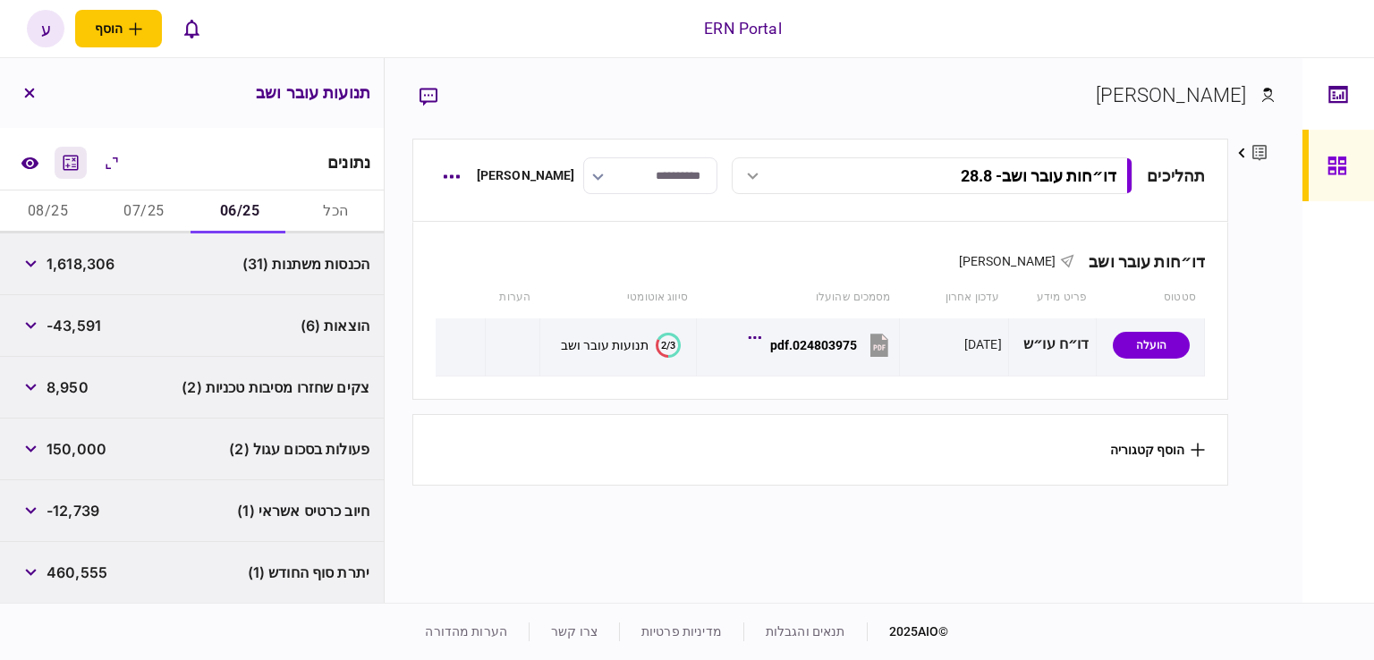
click at [70, 166] on icon "מחשבון" at bounding box center [70, 162] width 21 height 21
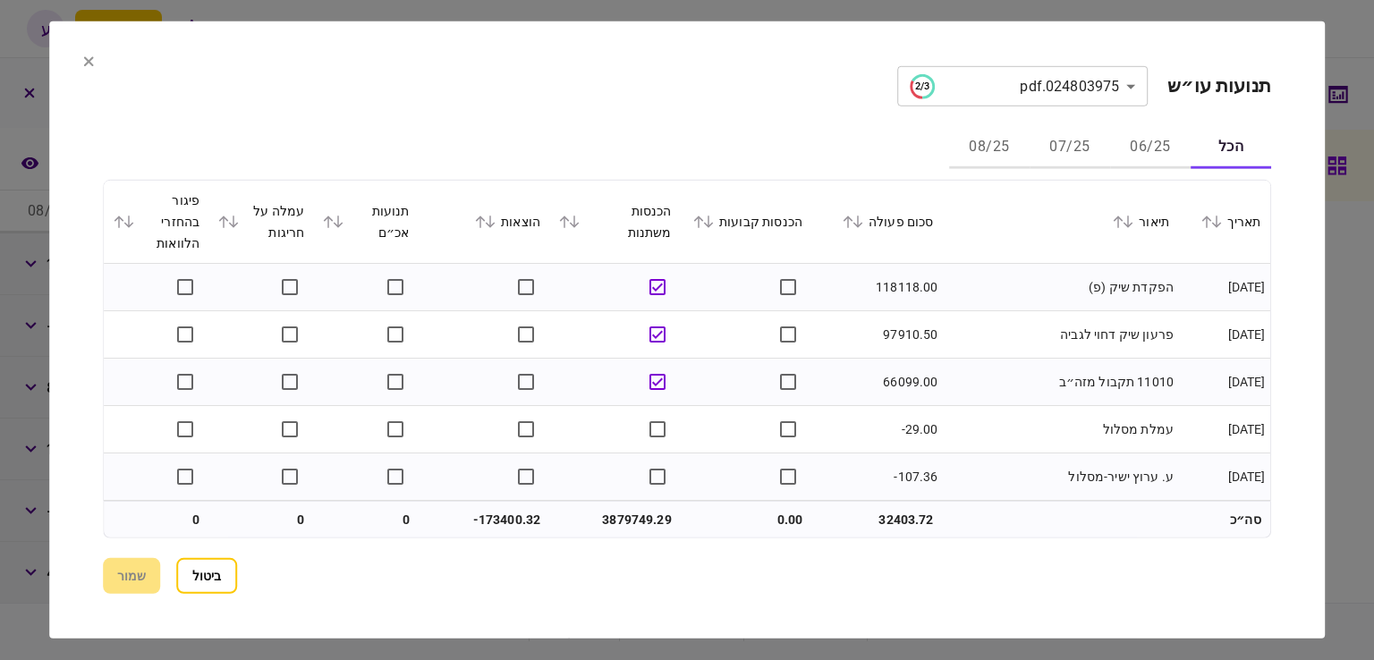
click at [496, 226] on icon at bounding box center [490, 222] width 11 height 13
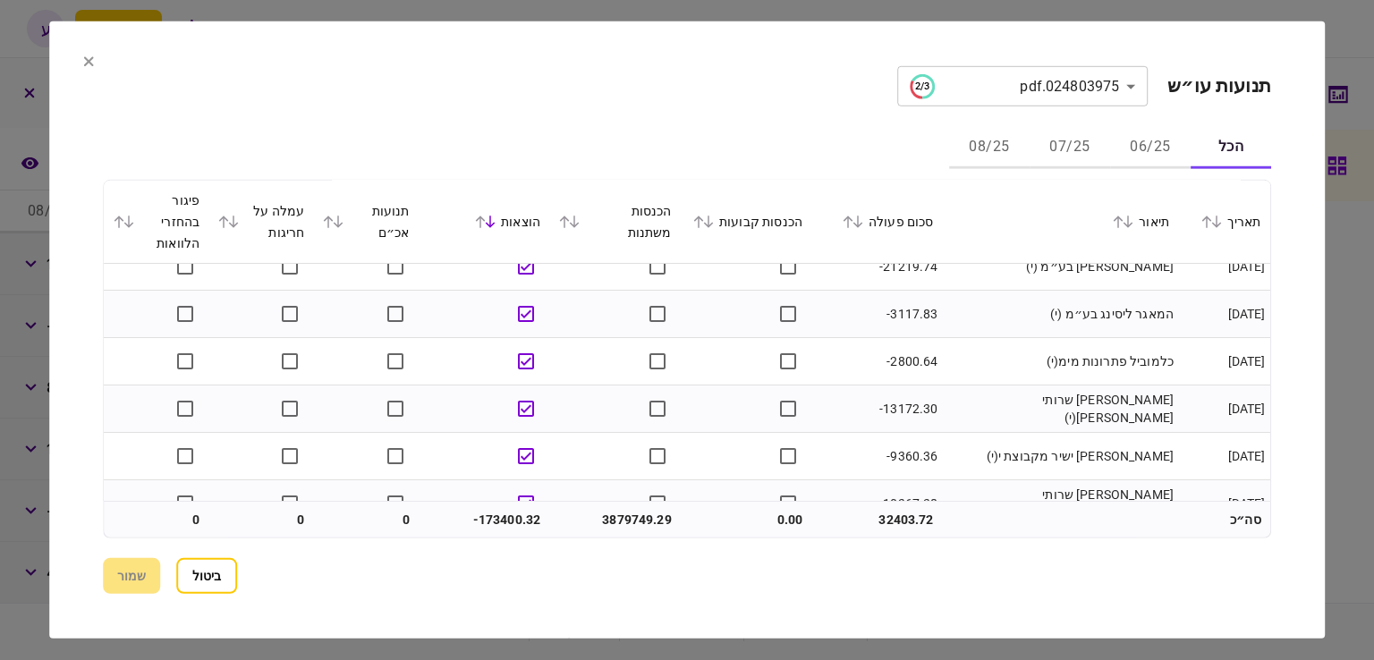
scroll to position [537, 0]
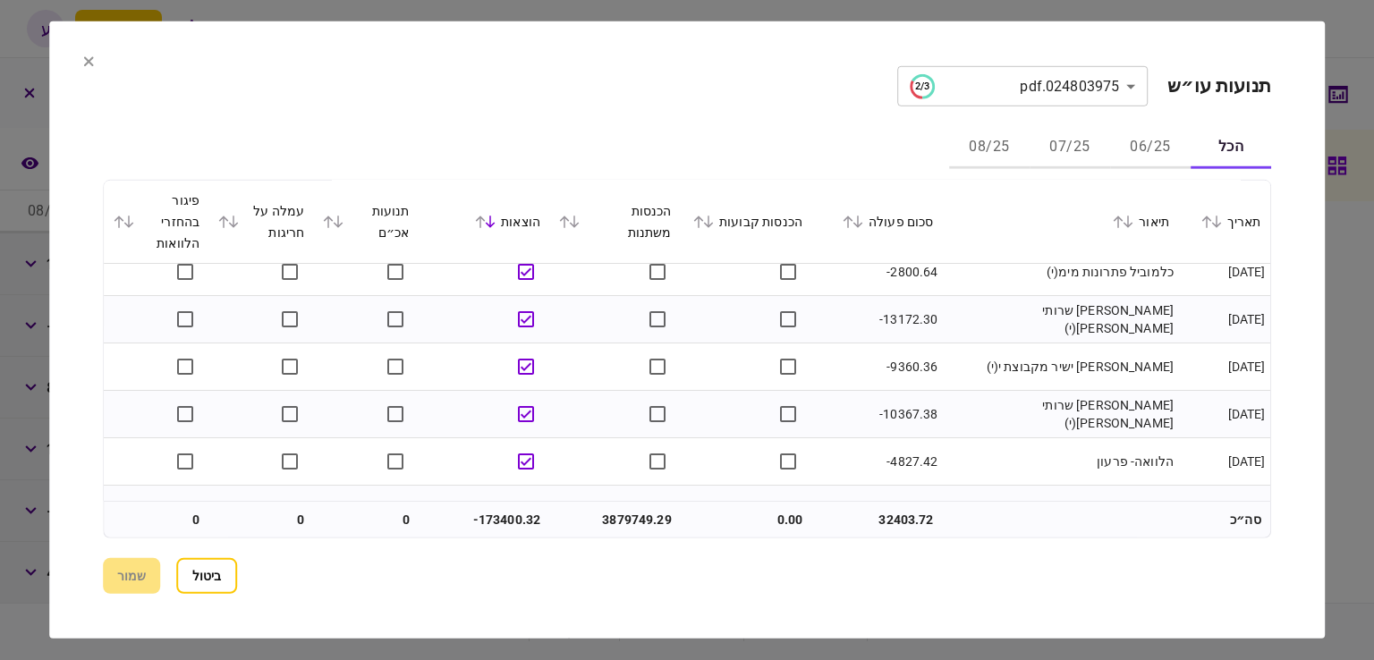
click at [1138, 149] on button "06/25" at bounding box center [1150, 147] width 81 height 43
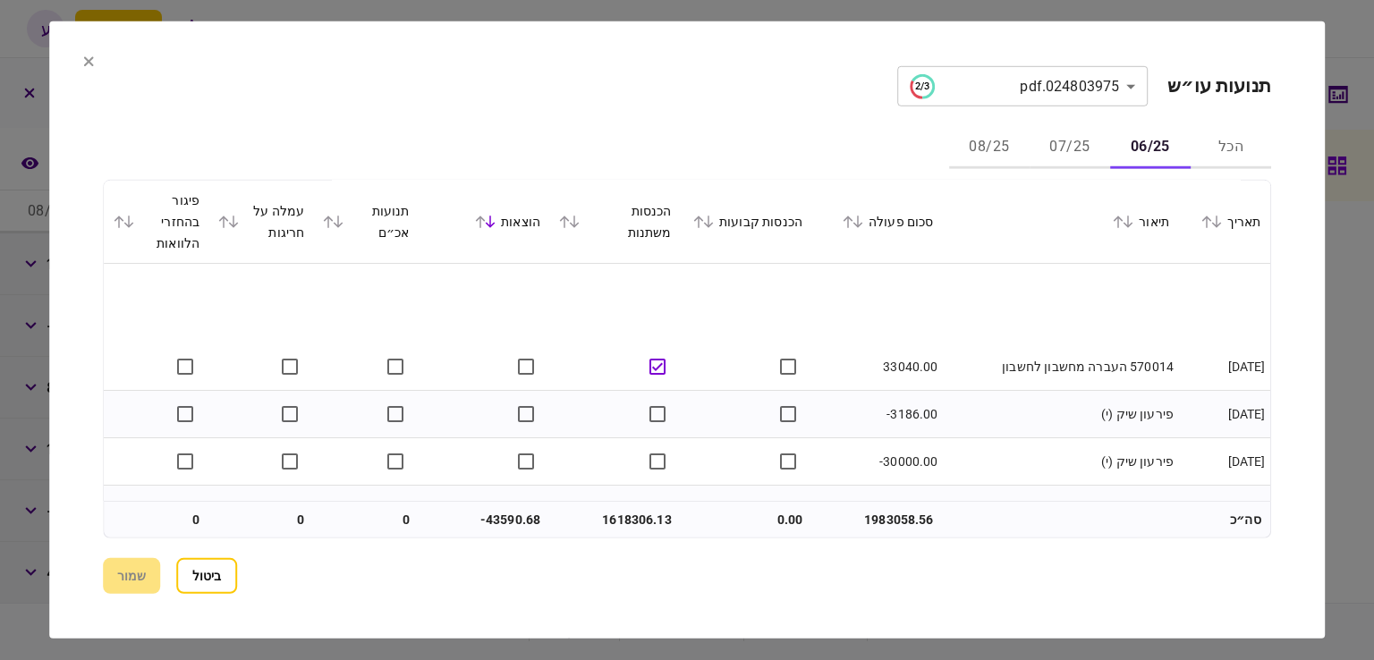
scroll to position [626, 0]
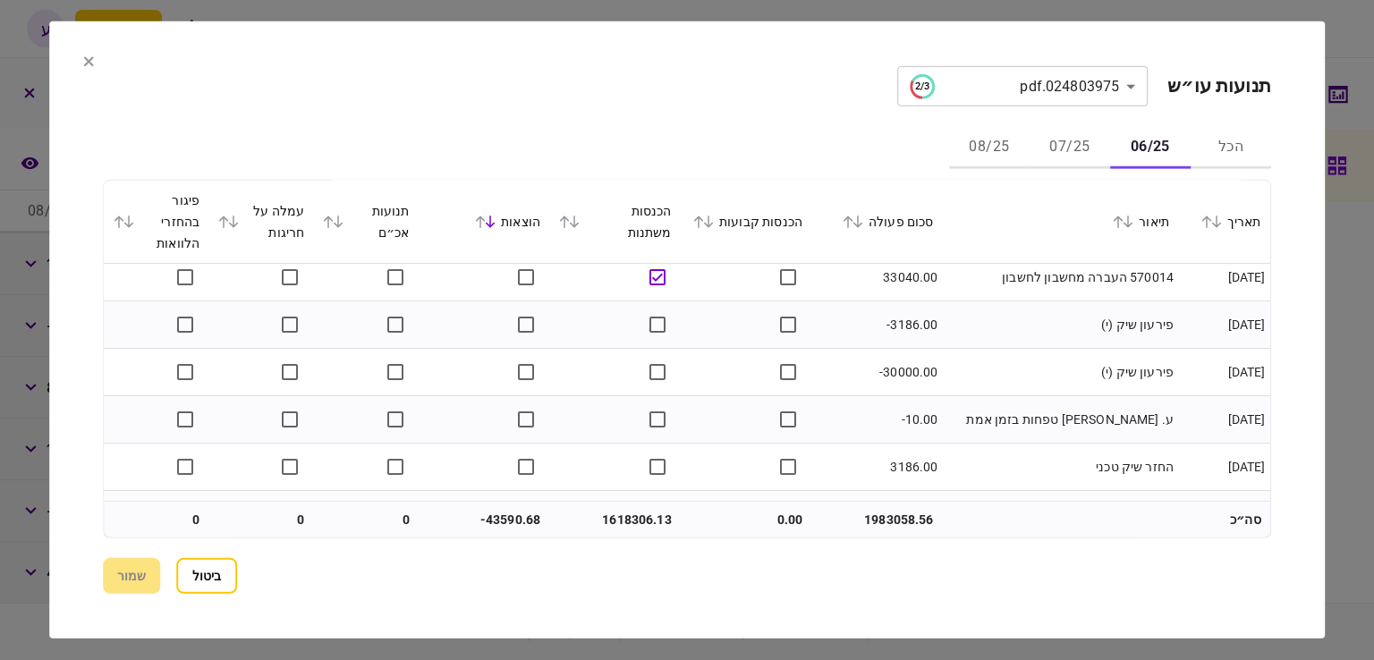
click at [851, 223] on icon at bounding box center [848, 222] width 11 height 13
click at [854, 221] on icon at bounding box center [848, 222] width 11 height 13
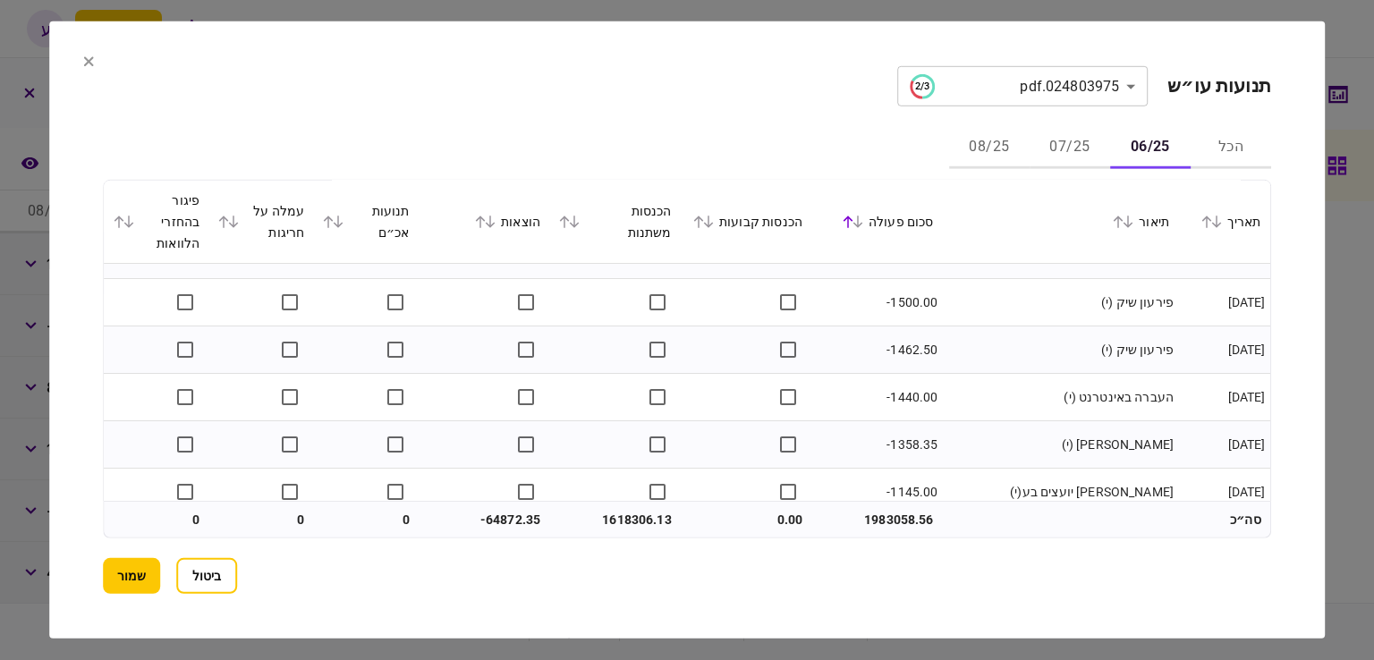
scroll to position [4295, 0]
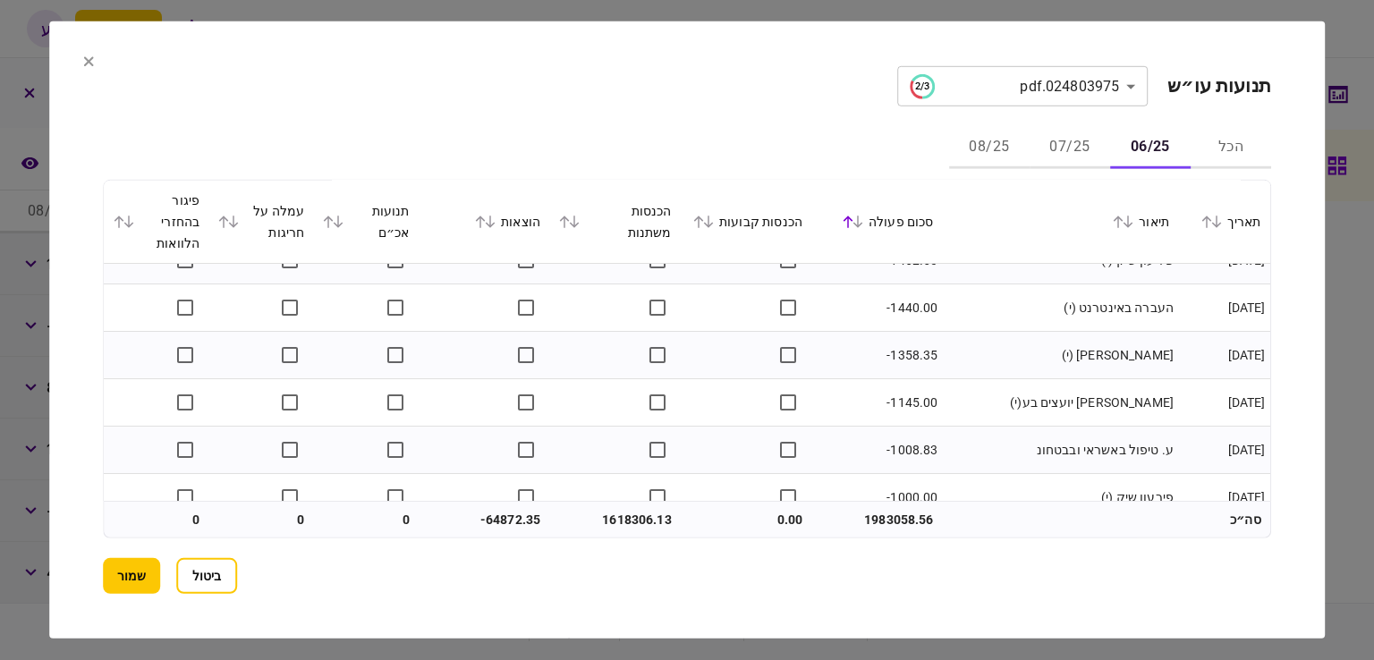
click at [138, 577] on button "שמור" at bounding box center [131, 576] width 57 height 36
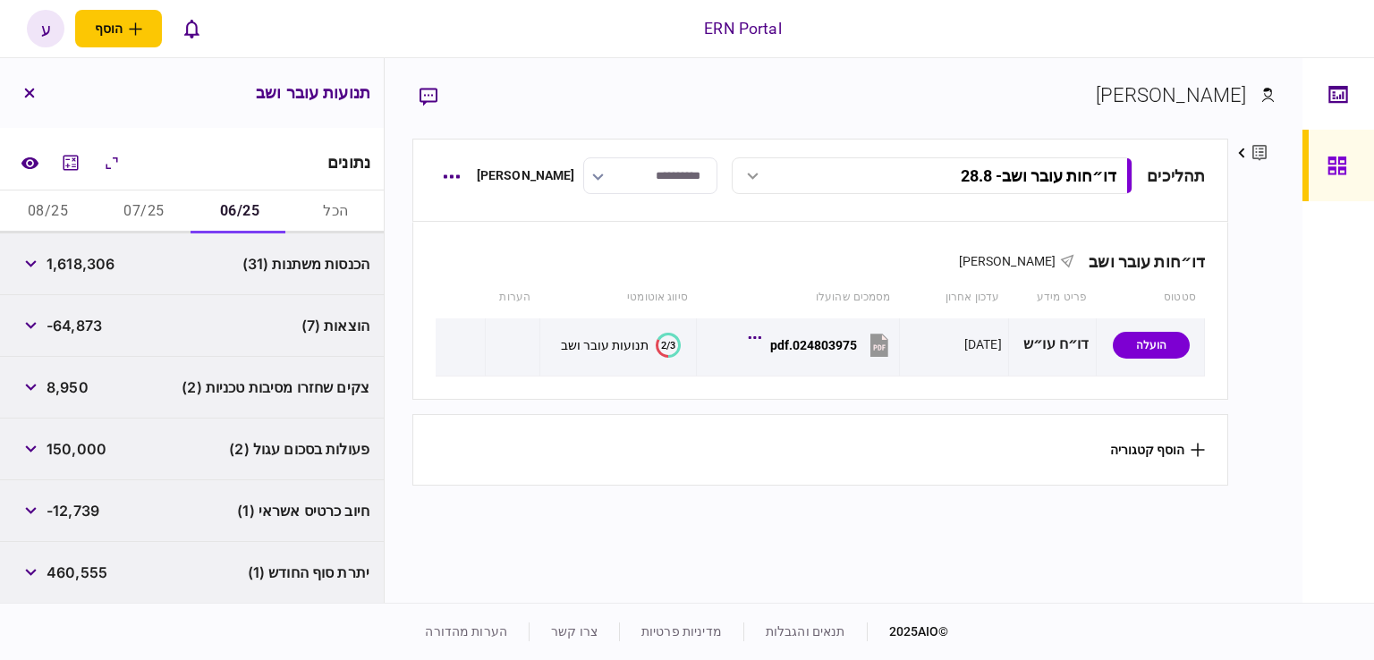
click at [87, 330] on span "-64,873" at bounding box center [74, 325] width 55 height 21
copy span "64,873"
click at [109, 302] on div "הוצאות (7) -64,873" at bounding box center [192, 326] width 384 height 62
click at [158, 217] on button "07/25" at bounding box center [144, 212] width 96 height 43
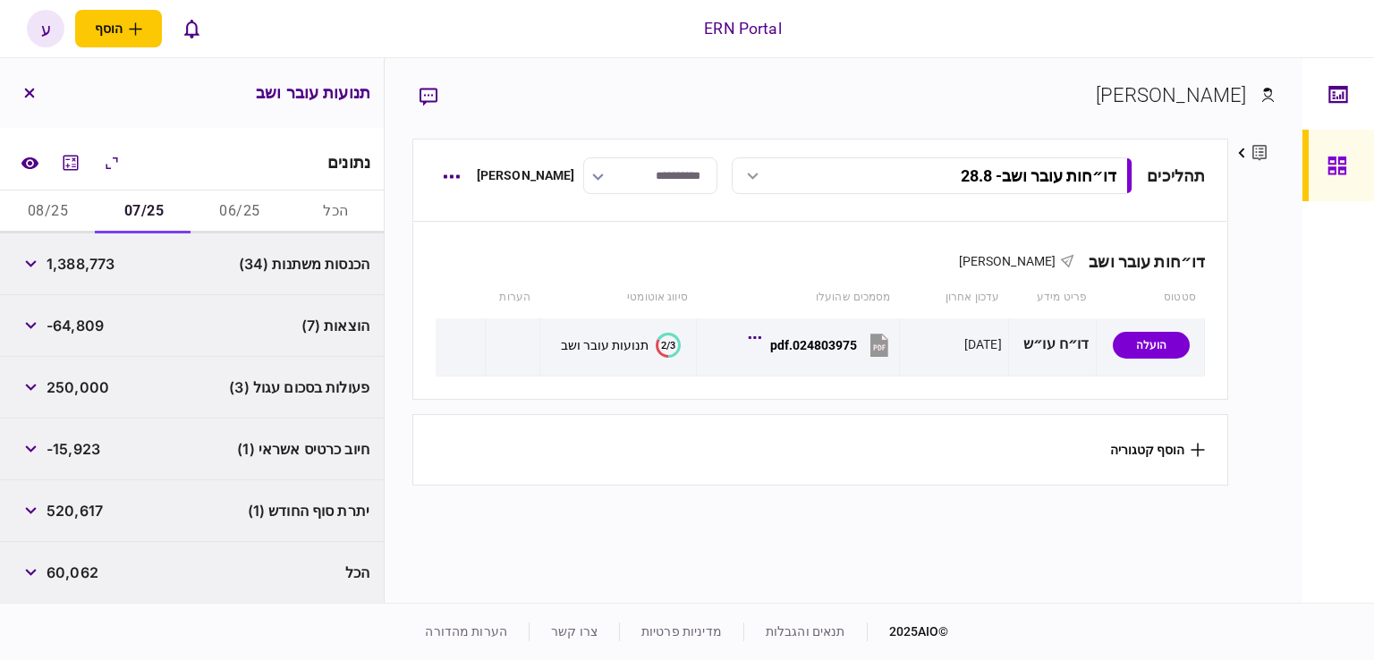
click at [97, 323] on span "-64,809" at bounding box center [75, 325] width 57 height 21
copy span "64,809"
click at [104, 359] on div "פעולות בסכום עגול (3) 250,000" at bounding box center [192, 388] width 384 height 62
click at [68, 509] on span "520,617" at bounding box center [75, 510] width 56 height 21
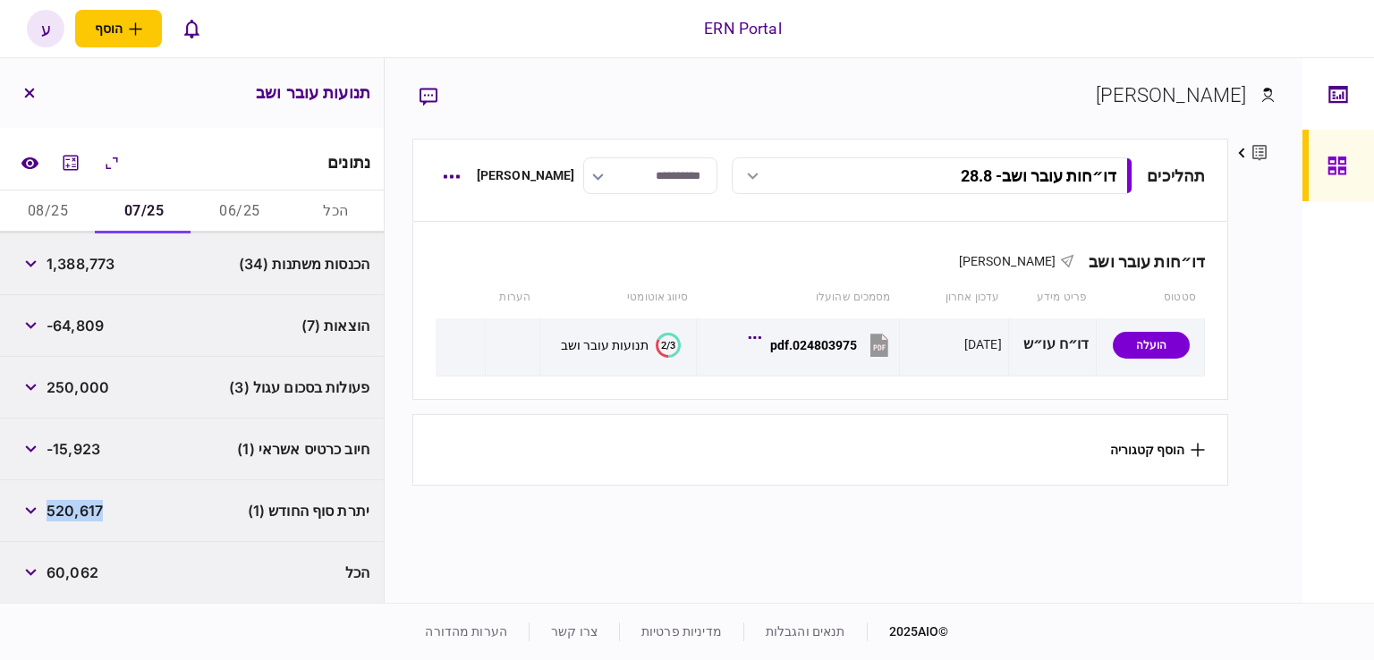
click at [68, 509] on span "520,617" at bounding box center [75, 510] width 56 height 21
copy span "520,617"
click at [87, 362] on div "פעולות בסכום עגול (3) 250,000" at bounding box center [192, 388] width 384 height 62
click at [51, 217] on button "08/25" at bounding box center [48, 212] width 96 height 43
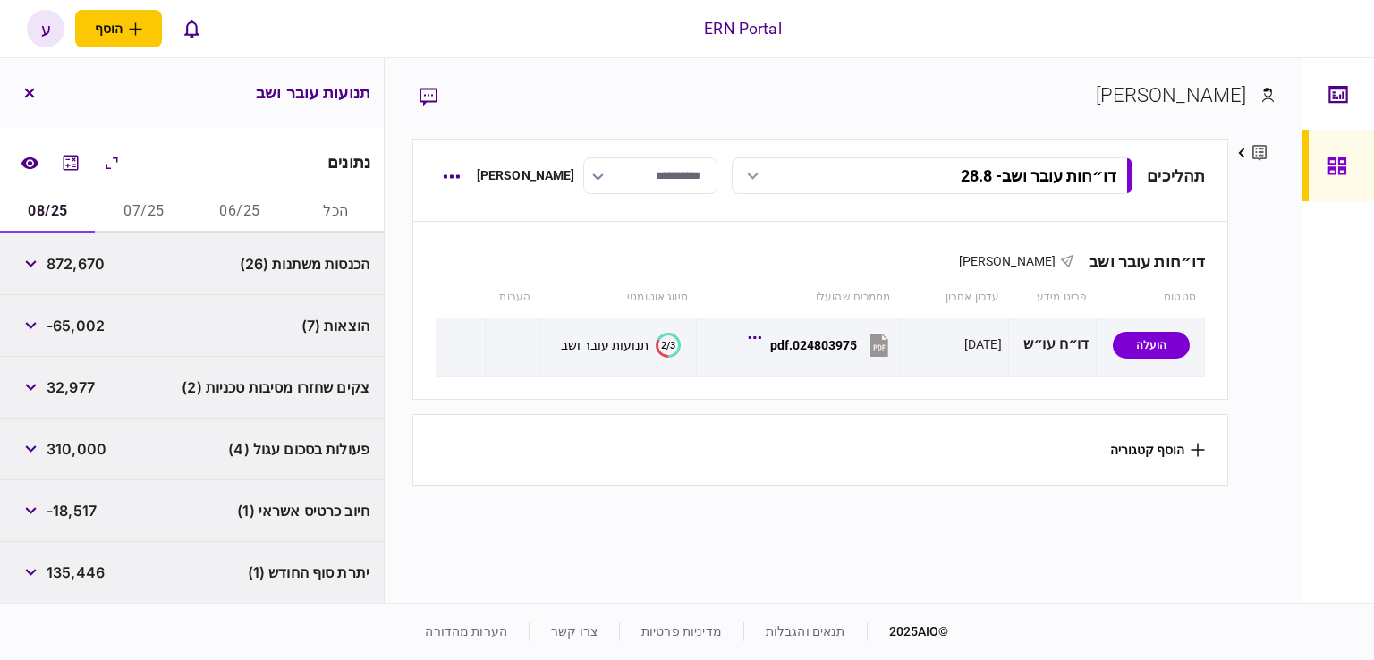
click at [89, 266] on span "872,670" at bounding box center [76, 263] width 58 height 21
copy span "872,670"
click at [74, 330] on span "-65,002" at bounding box center [76, 325] width 58 height 21
click at [80, 323] on span "-65,002" at bounding box center [76, 325] width 58 height 21
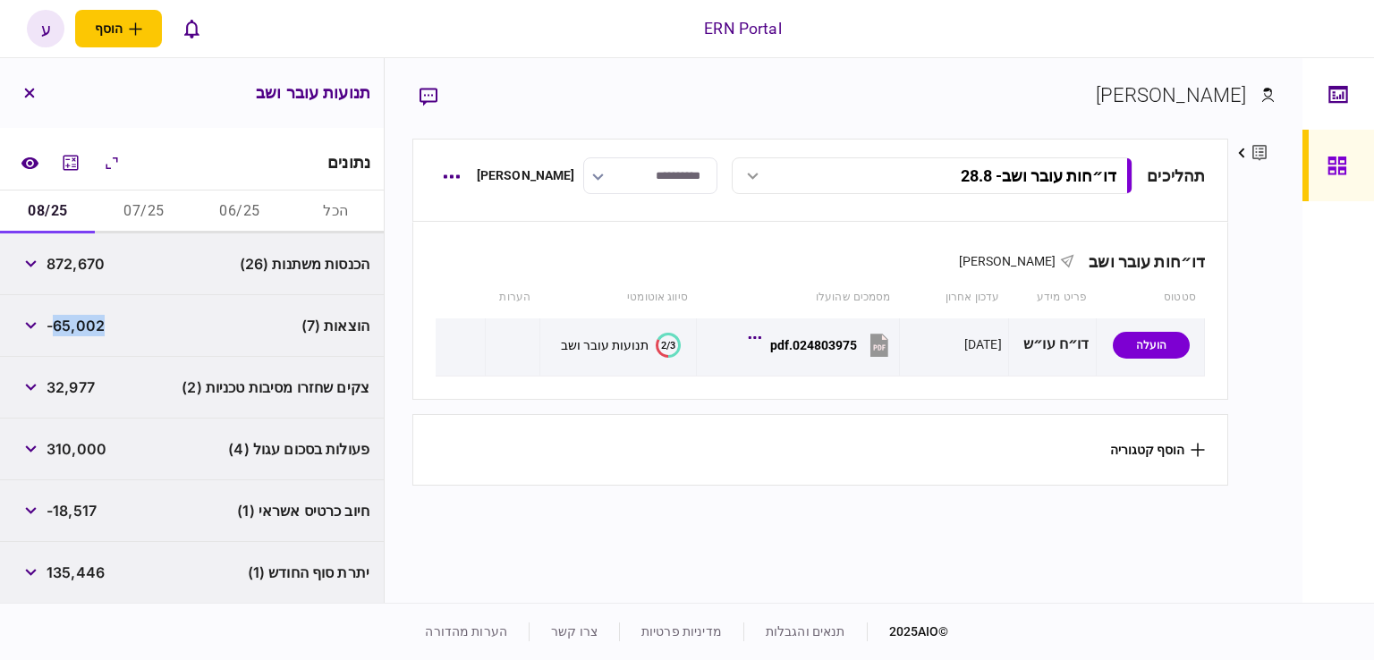
click at [80, 323] on span "-65,002" at bounding box center [76, 325] width 58 height 21
copy span "65,002"
